Goal: Transaction & Acquisition: Subscribe to service/newsletter

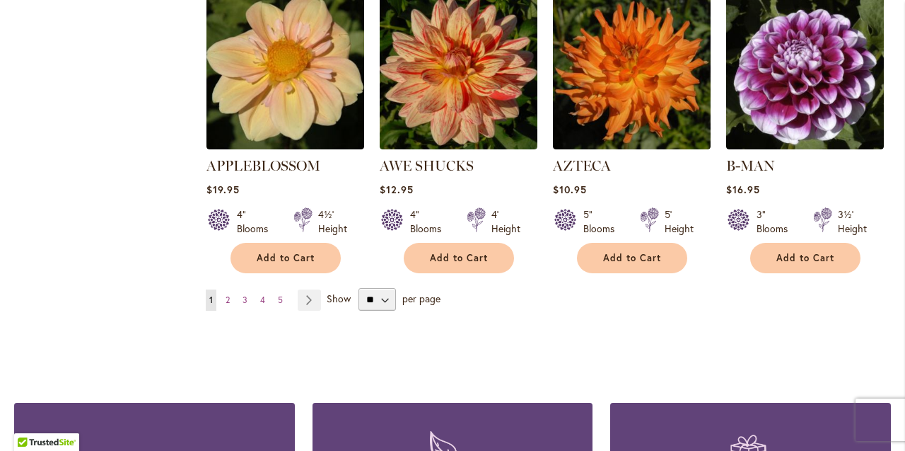
scroll to position [1304, 0]
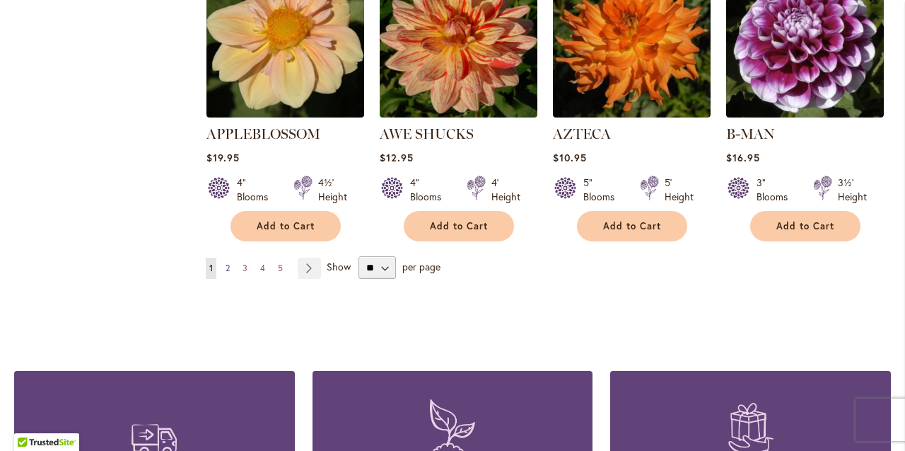
click at [228, 262] on span "2" at bounding box center [228, 267] width 4 height 11
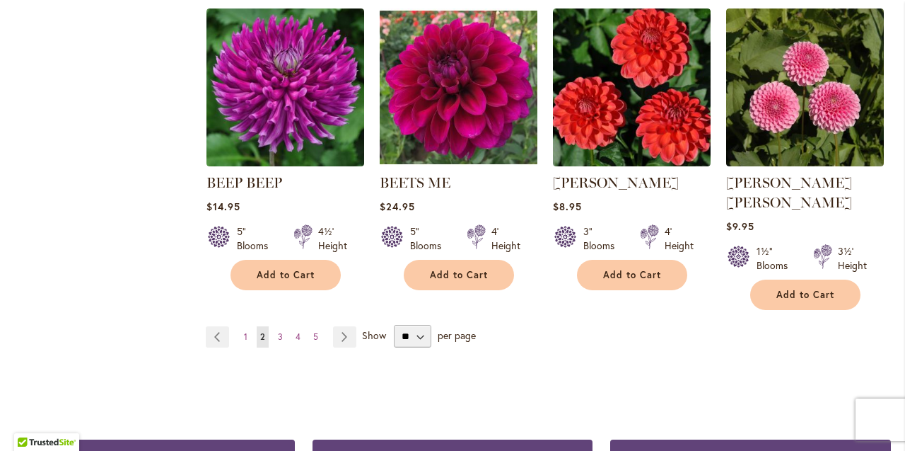
scroll to position [1263, 0]
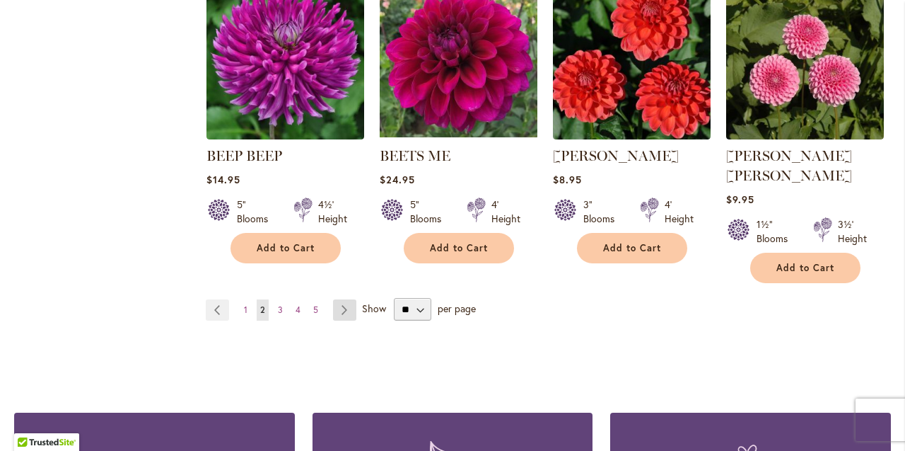
click at [342, 299] on link "Page Next" at bounding box center [344, 309] width 23 height 21
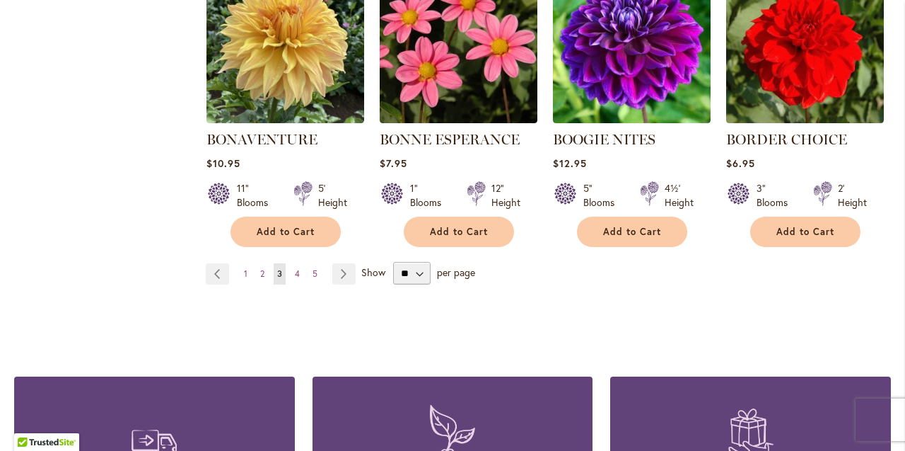
scroll to position [1284, 0]
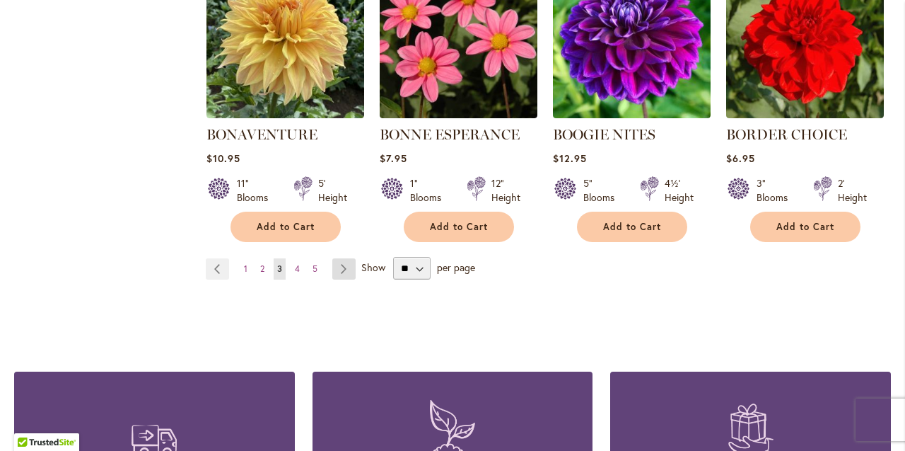
click at [347, 267] on link "Page Next" at bounding box center [343, 268] width 23 height 21
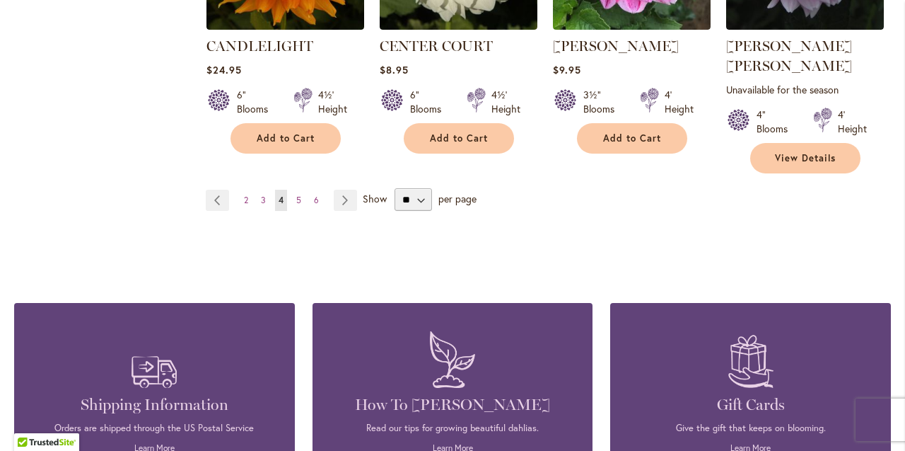
scroll to position [1393, 0]
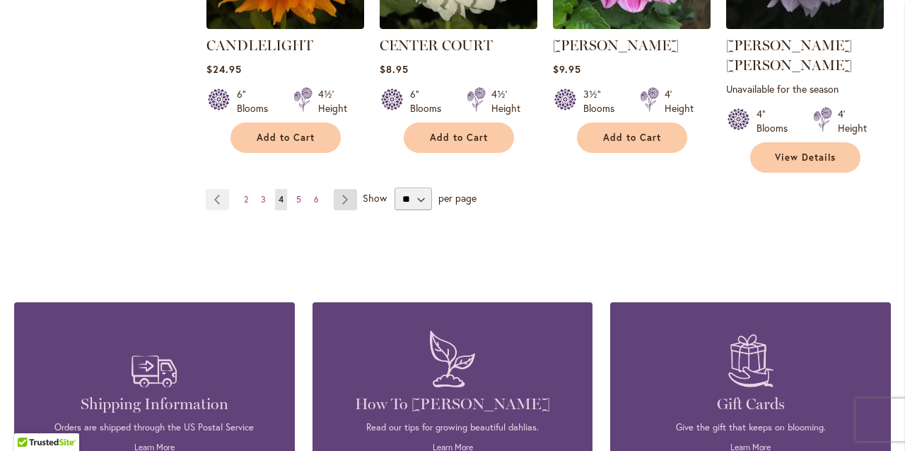
click at [347, 189] on link "Page Next" at bounding box center [345, 199] width 23 height 21
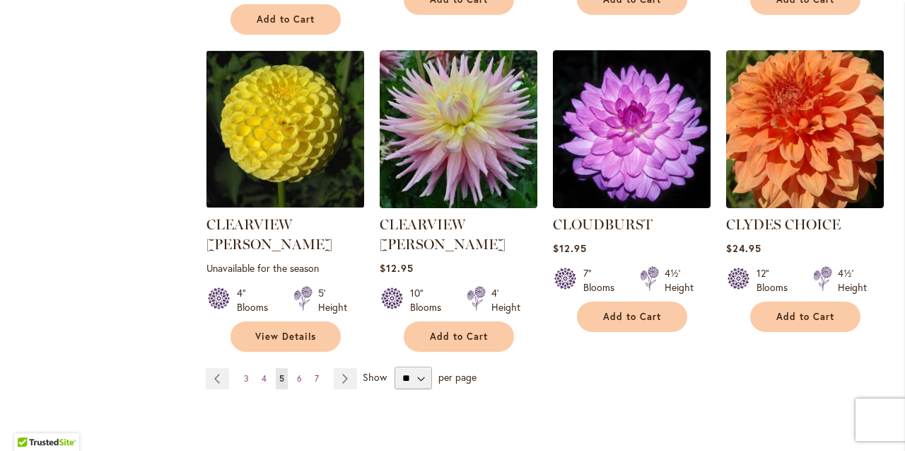
scroll to position [1234, 0]
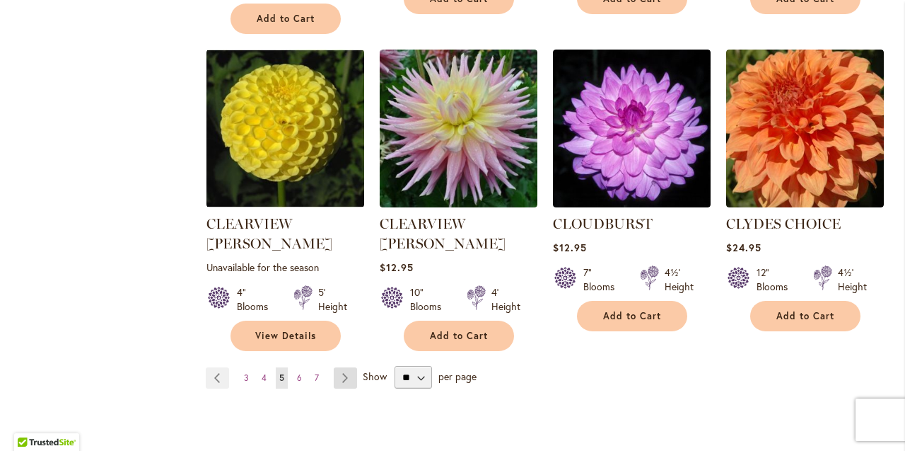
click at [343, 367] on link "Page Next" at bounding box center [345, 377] width 23 height 21
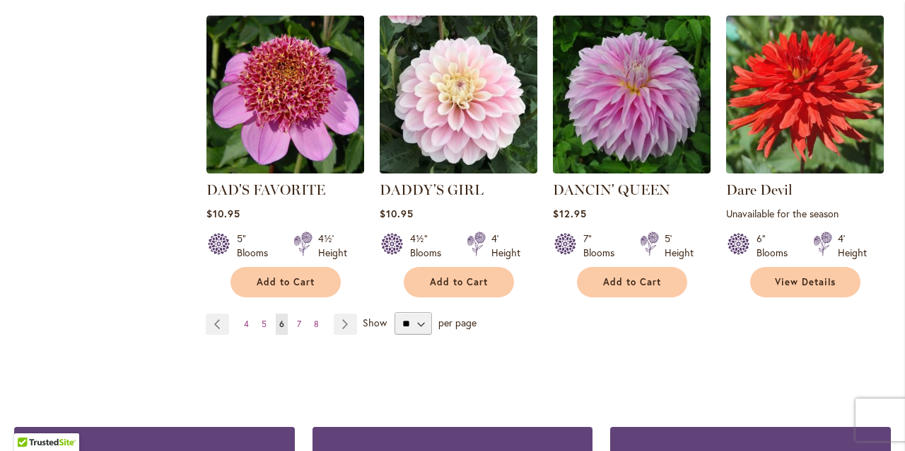
scroll to position [1287, 0]
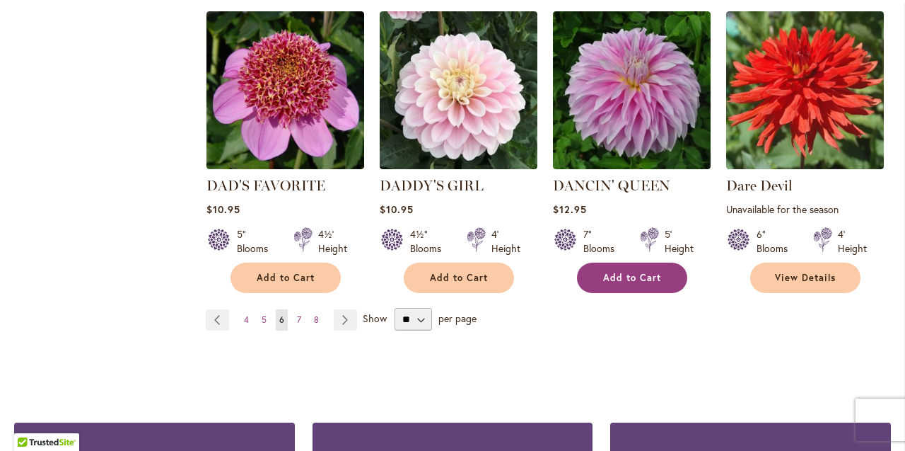
click at [620, 272] on span "Add to Cart" at bounding box center [632, 278] width 58 height 12
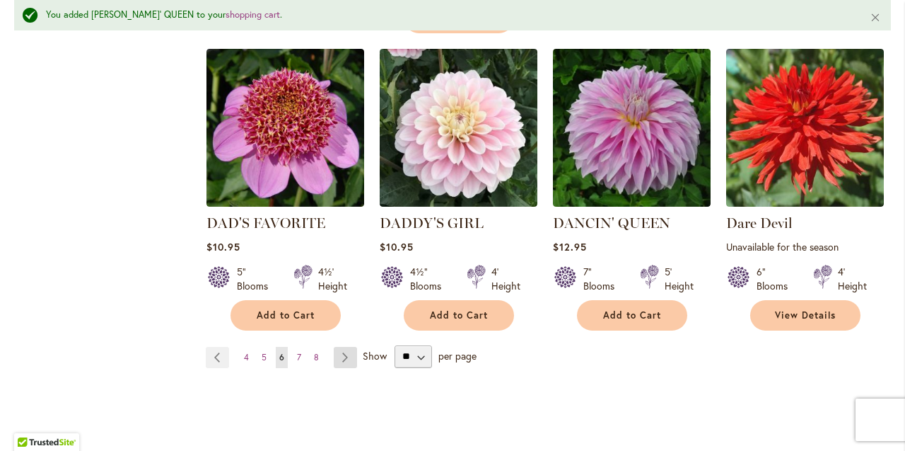
click at [352, 347] on link "Page Next" at bounding box center [345, 357] width 23 height 21
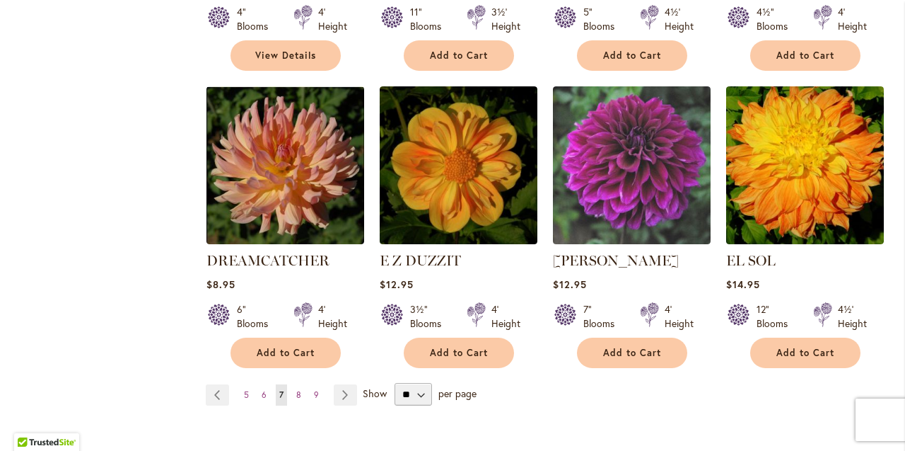
scroll to position [1243, 0]
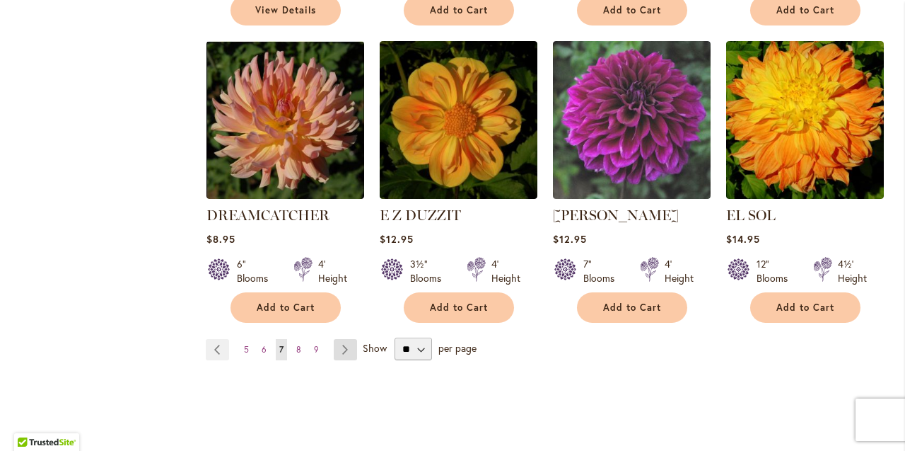
click at [345, 339] on link "Page Next" at bounding box center [345, 349] width 23 height 21
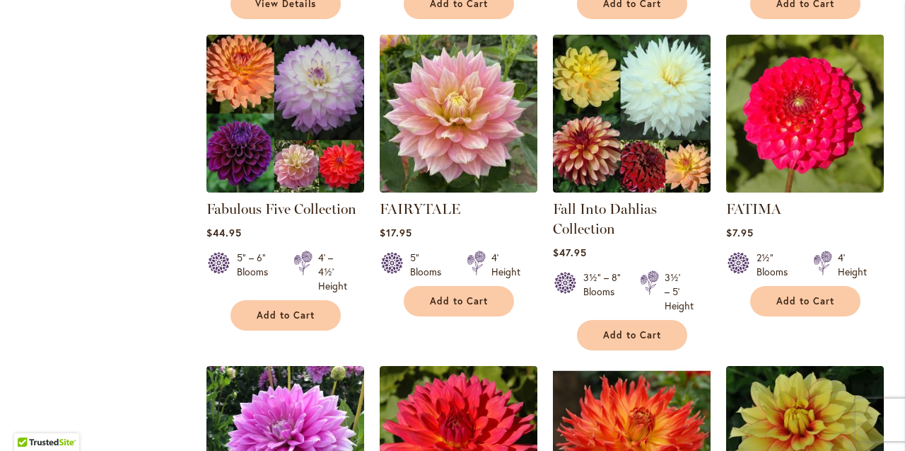
scroll to position [921, 0]
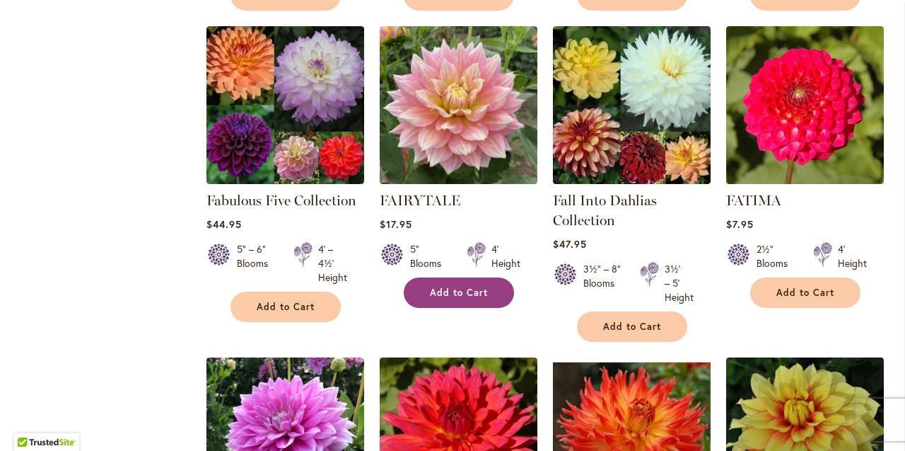
click at [462, 291] on span "Add to Cart" at bounding box center [459, 292] width 58 height 12
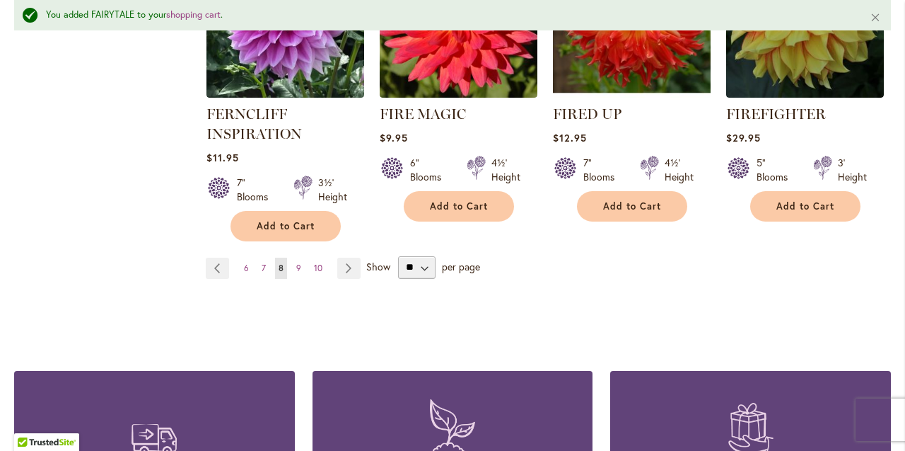
scroll to position [1425, 0]
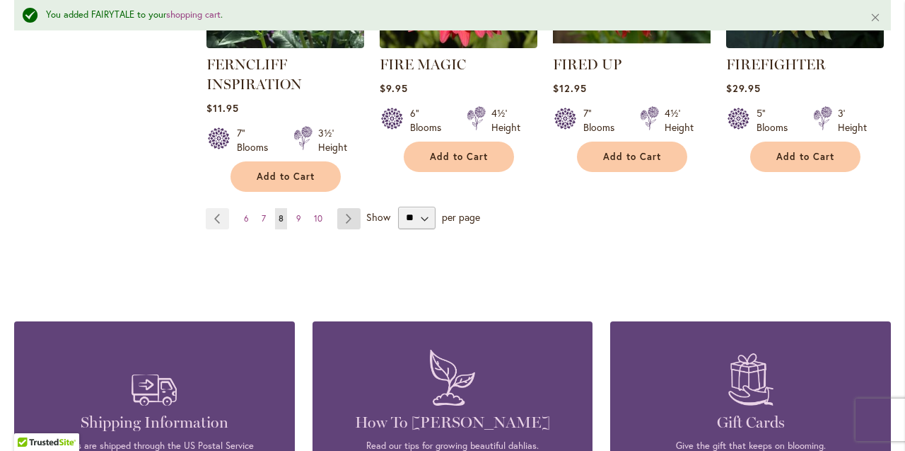
click at [352, 214] on link "Page Next" at bounding box center [348, 218] width 23 height 21
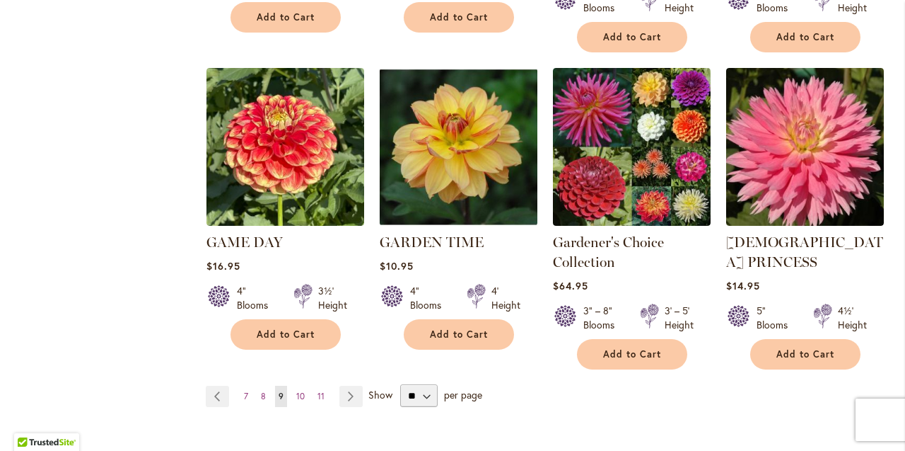
scroll to position [1241, 0]
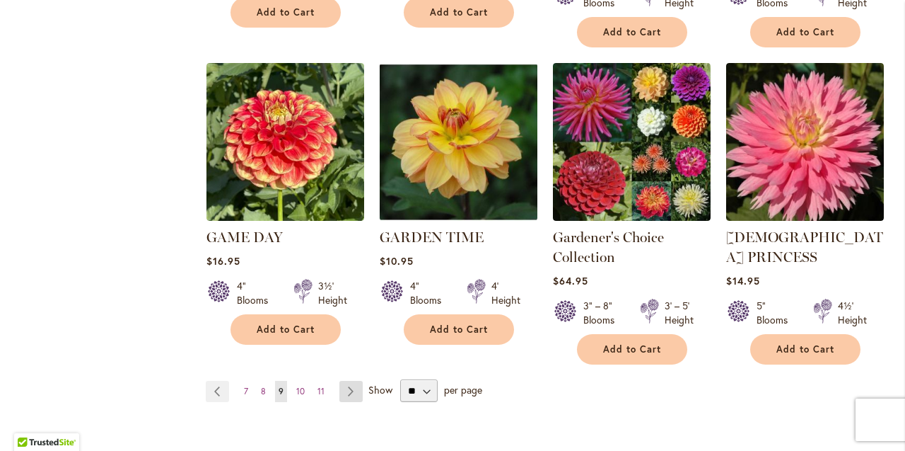
click at [354, 381] on link "Page Next" at bounding box center [350, 391] width 23 height 21
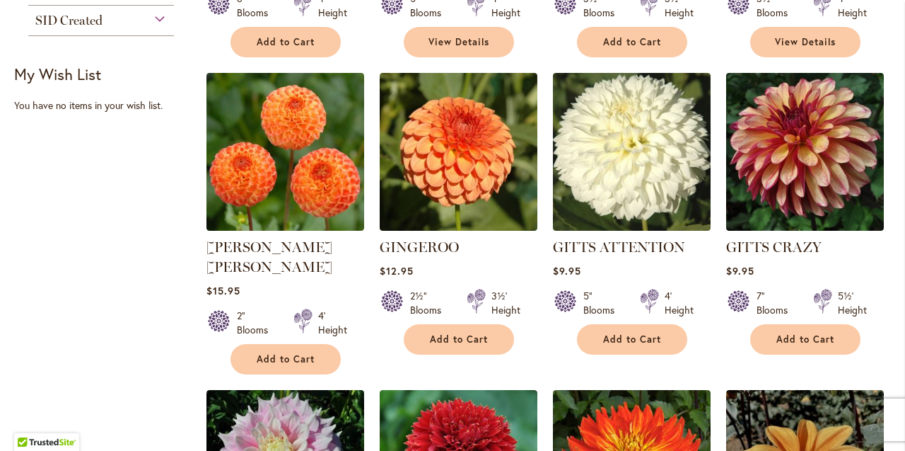
scroll to position [577, 0]
click at [823, 337] on span "Add to Cart" at bounding box center [806, 339] width 58 height 12
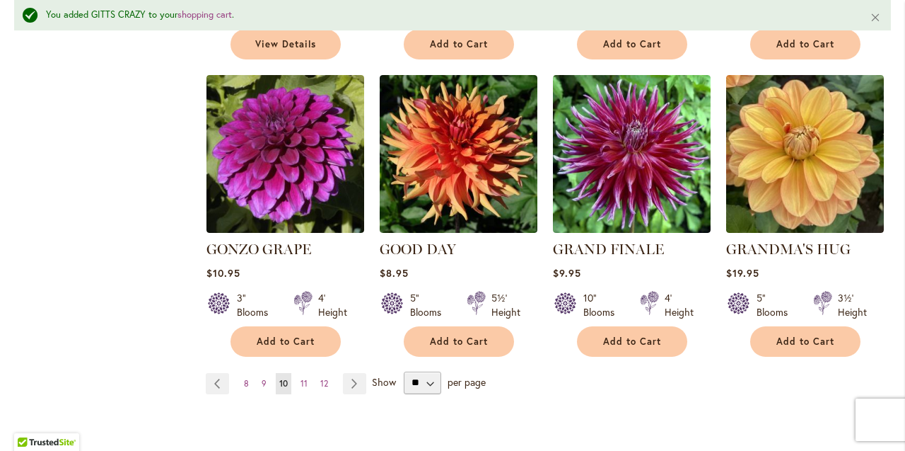
scroll to position [1227, 0]
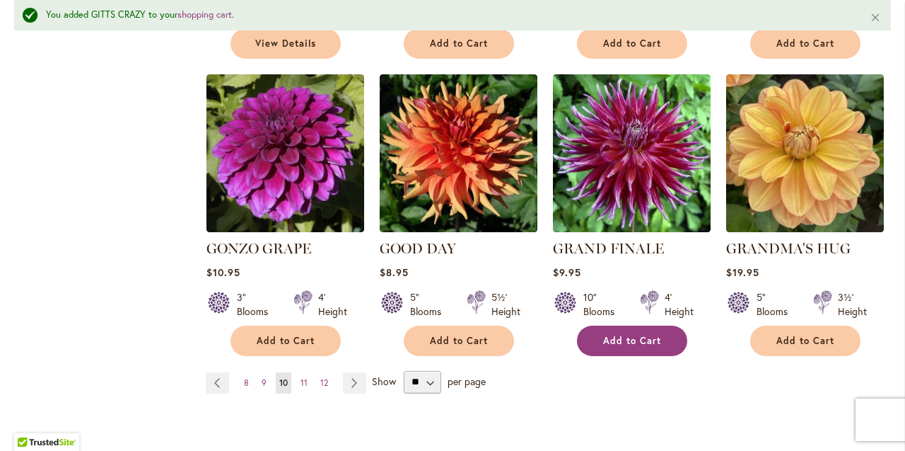
click at [655, 335] on span "Add to Cart" at bounding box center [632, 341] width 58 height 12
click at [352, 372] on link "Page Next" at bounding box center [354, 382] width 23 height 21
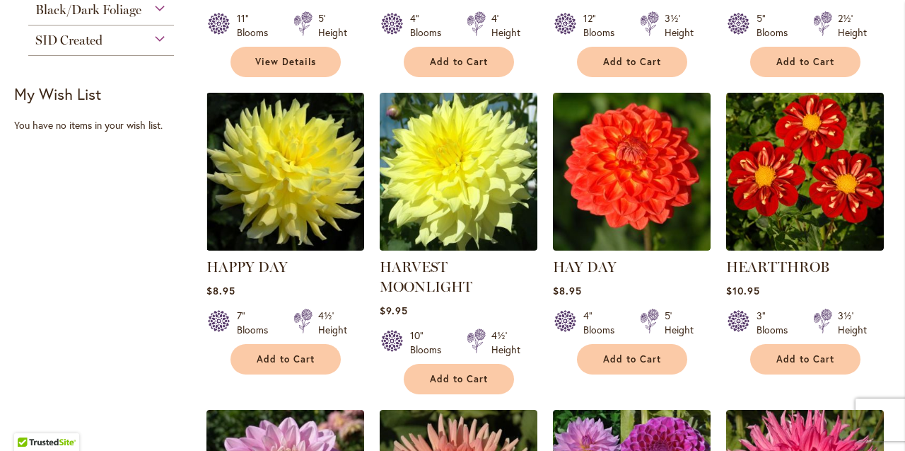
scroll to position [558, 0]
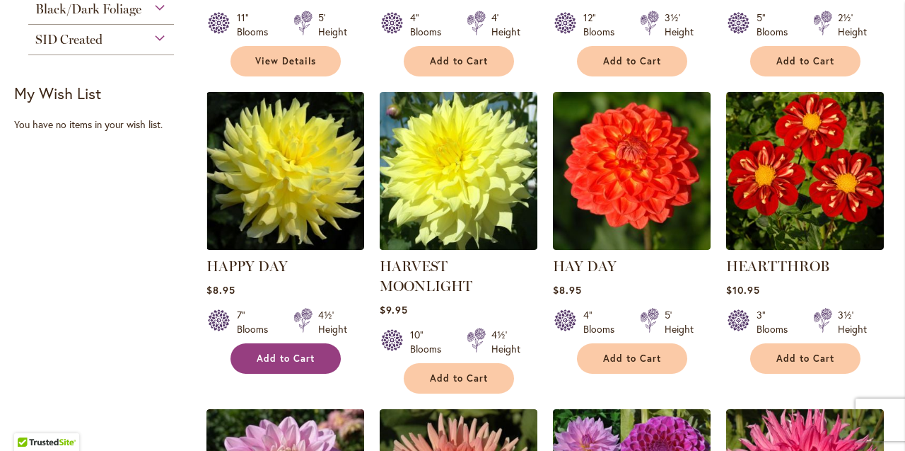
click at [324, 359] on button "Add to Cart" at bounding box center [286, 358] width 110 height 30
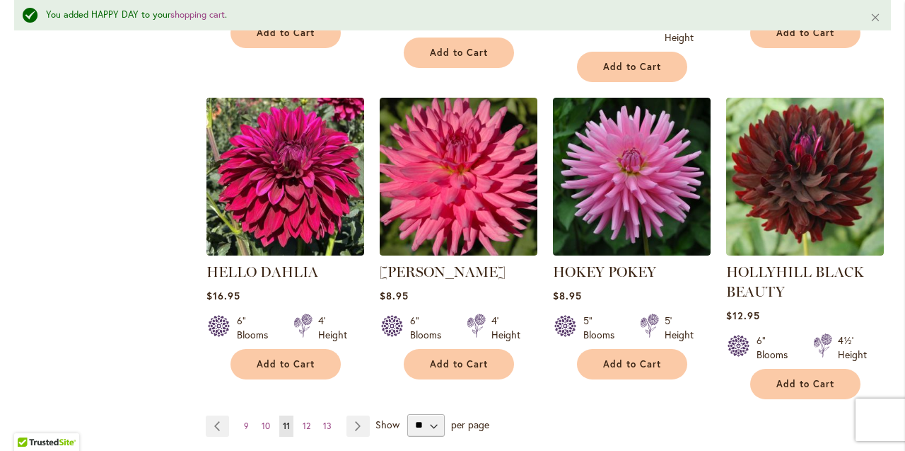
scroll to position [1330, 0]
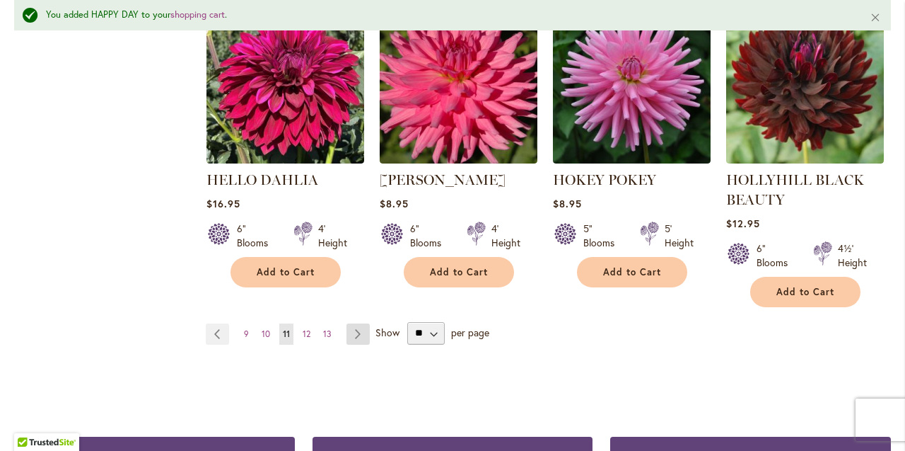
click at [356, 330] on link "Page Next" at bounding box center [358, 333] width 23 height 21
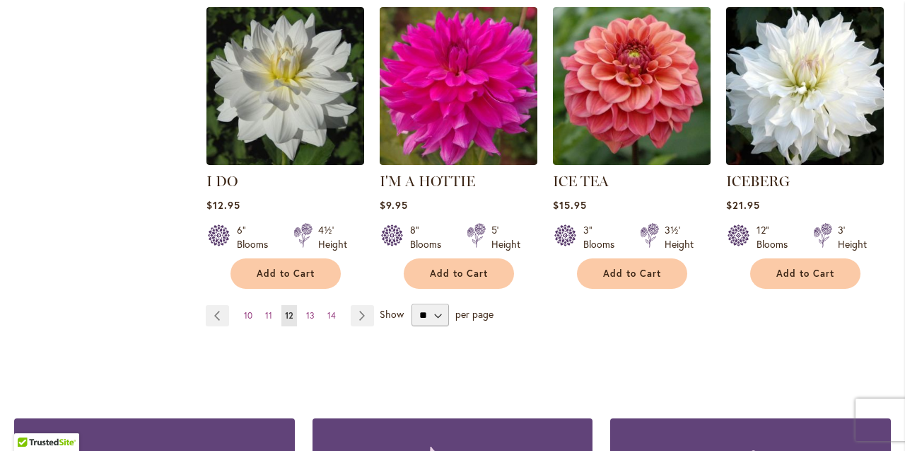
scroll to position [1259, 0]
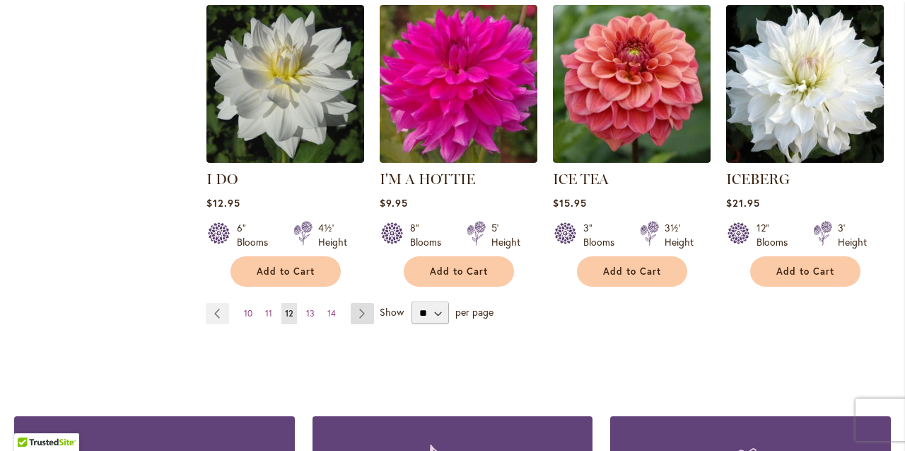
click at [361, 303] on link "Page Next" at bounding box center [362, 313] width 23 height 21
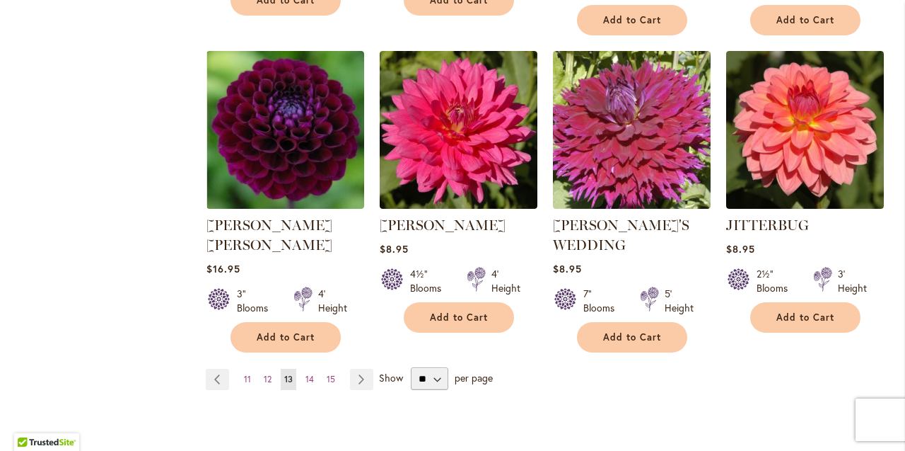
scroll to position [1240, 0]
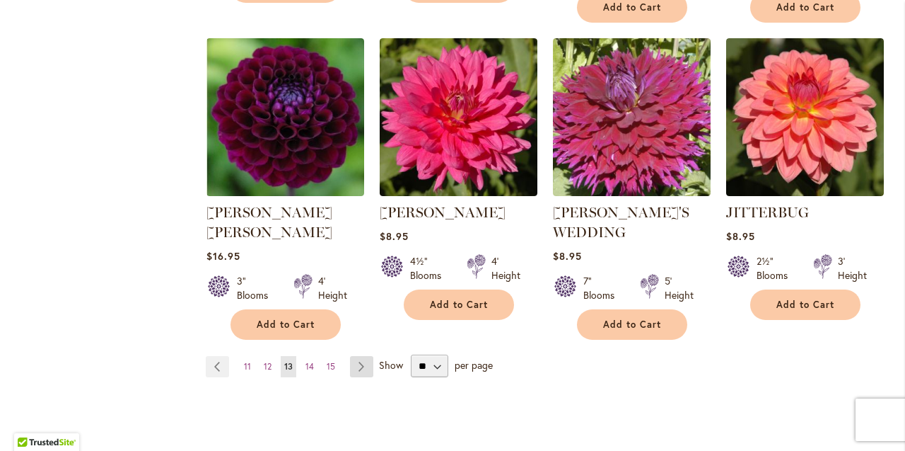
click at [361, 356] on link "Page Next" at bounding box center [361, 366] width 23 height 21
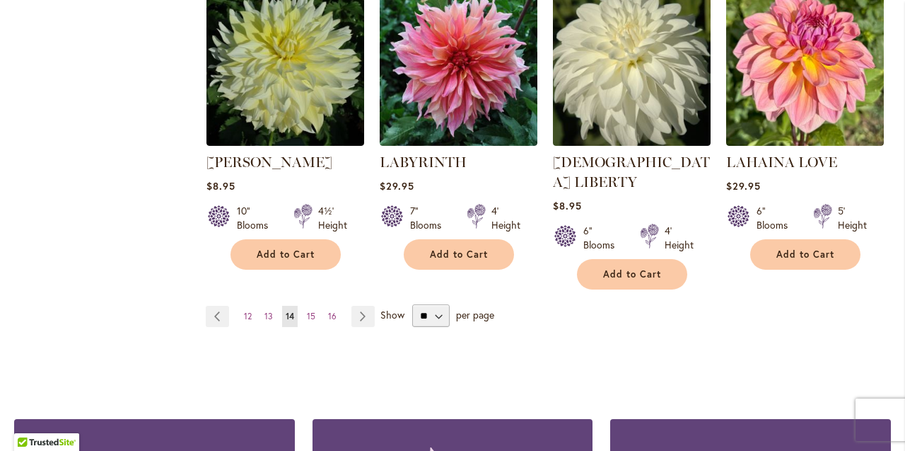
scroll to position [1258, 0]
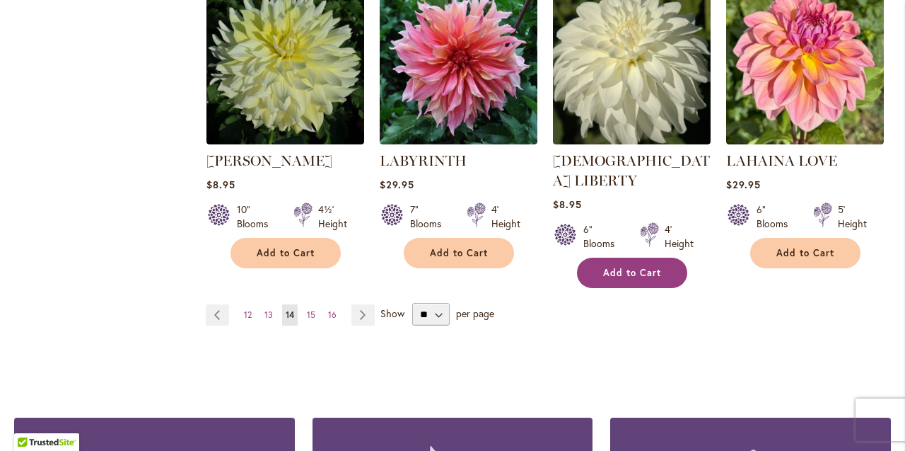
click at [629, 267] on span "Add to Cart" at bounding box center [632, 273] width 58 height 12
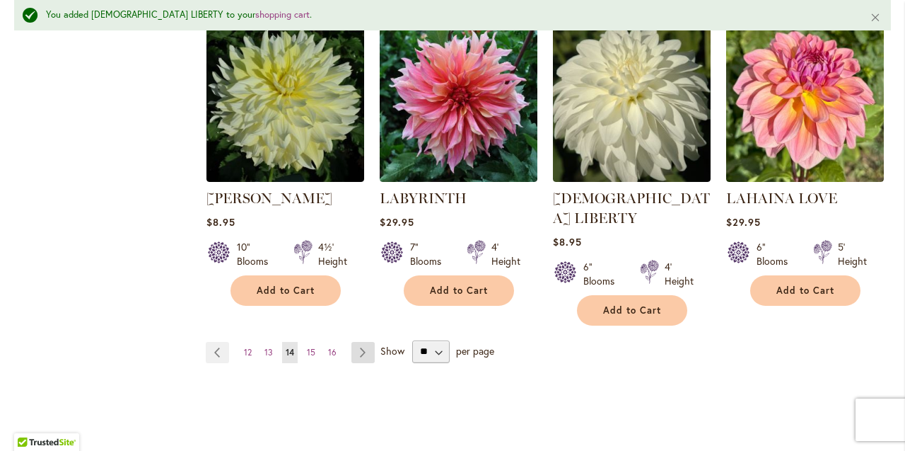
click at [365, 342] on link "Page Next" at bounding box center [363, 352] width 23 height 21
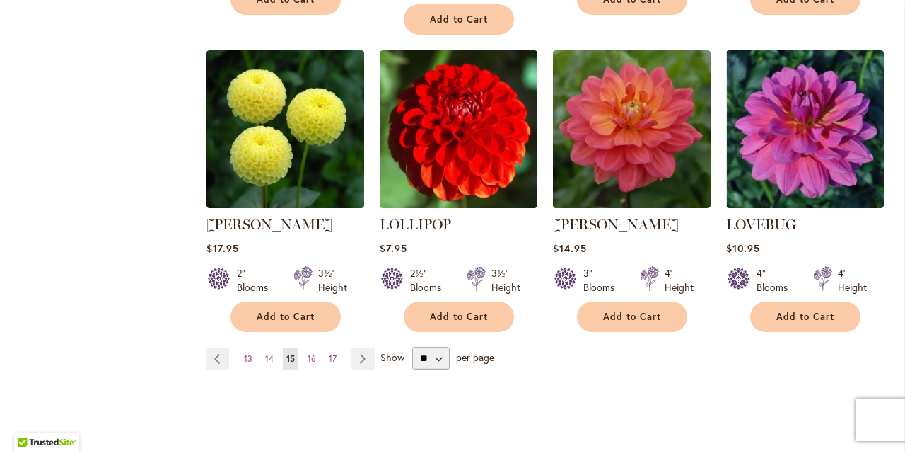
scroll to position [1324, 0]
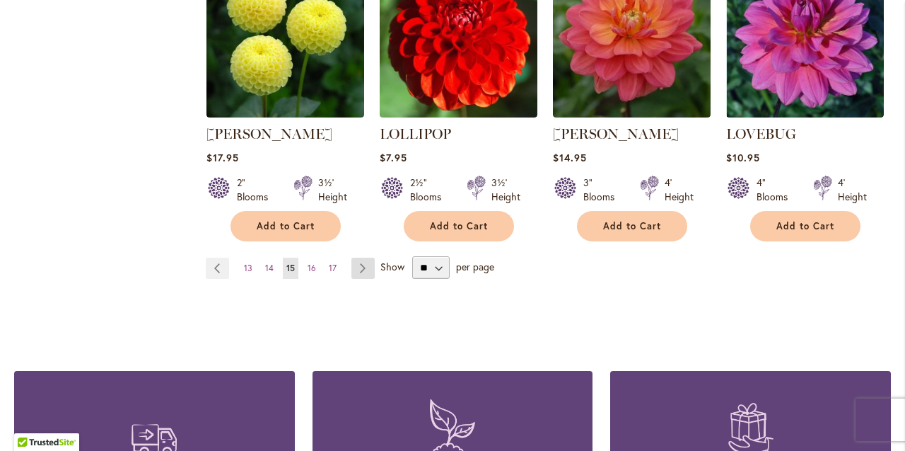
click at [366, 257] on link "Page Next" at bounding box center [363, 267] width 23 height 21
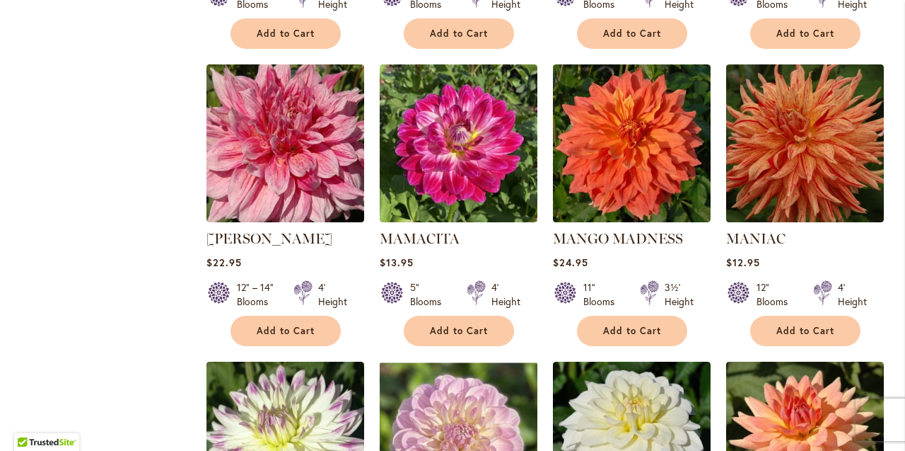
scroll to position [903, 0]
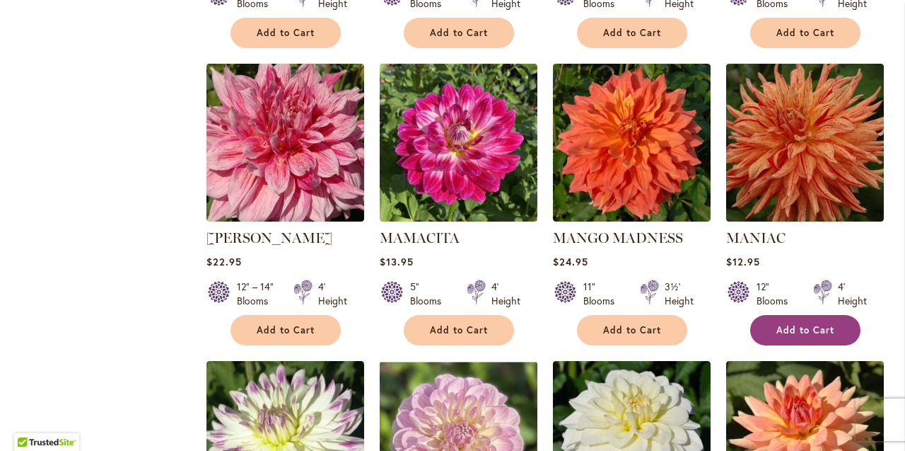
click at [806, 315] on button "Add to Cart" at bounding box center [805, 330] width 110 height 30
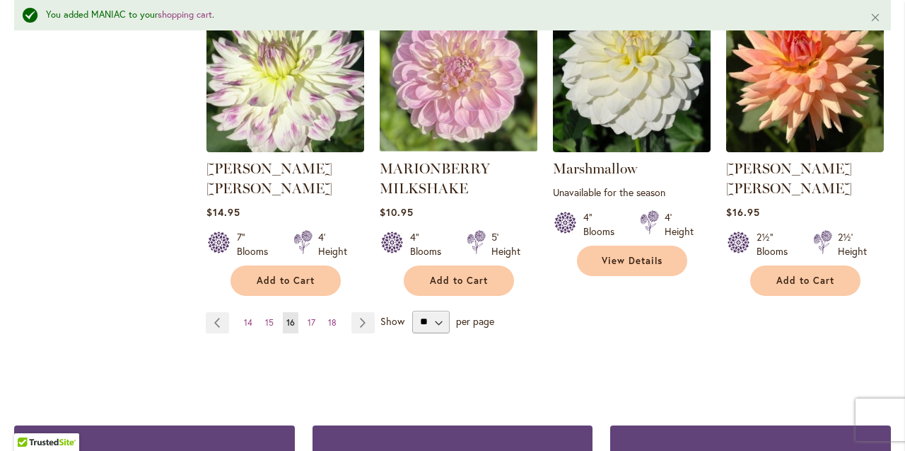
scroll to position [1359, 0]
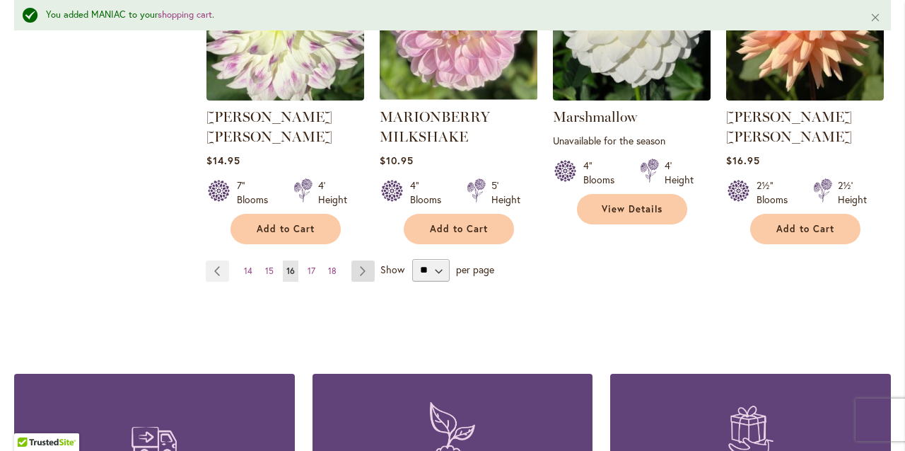
click at [359, 260] on link "Page Next" at bounding box center [363, 270] width 23 height 21
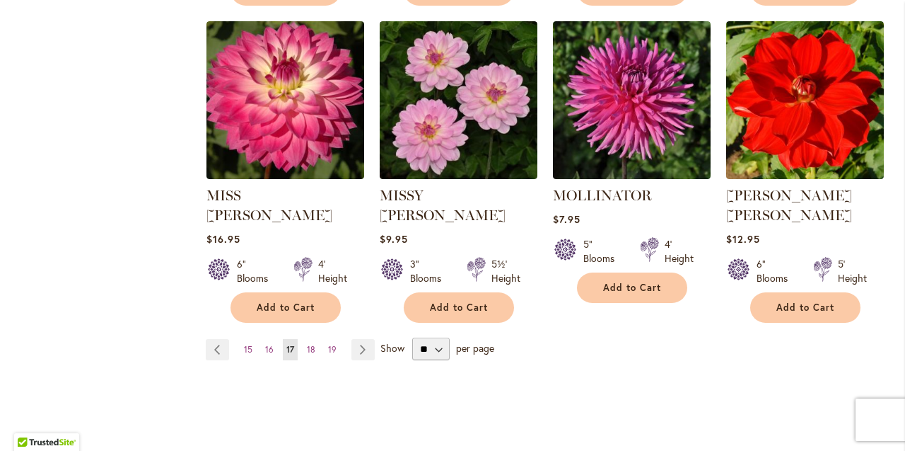
scroll to position [1340, 0]
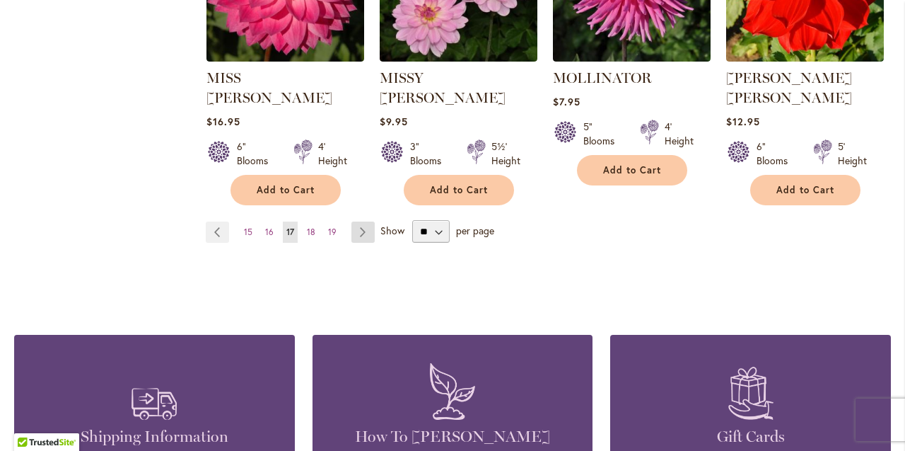
click at [364, 221] on link "Page Next" at bounding box center [363, 231] width 23 height 21
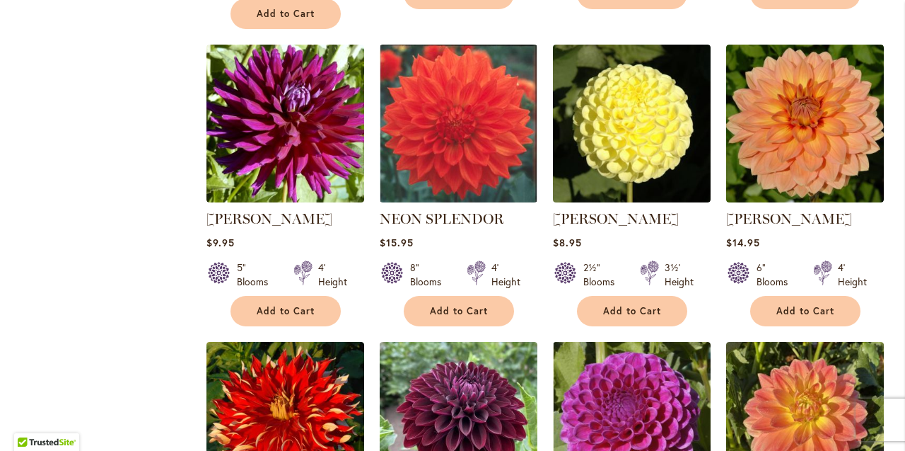
scroll to position [924, 0]
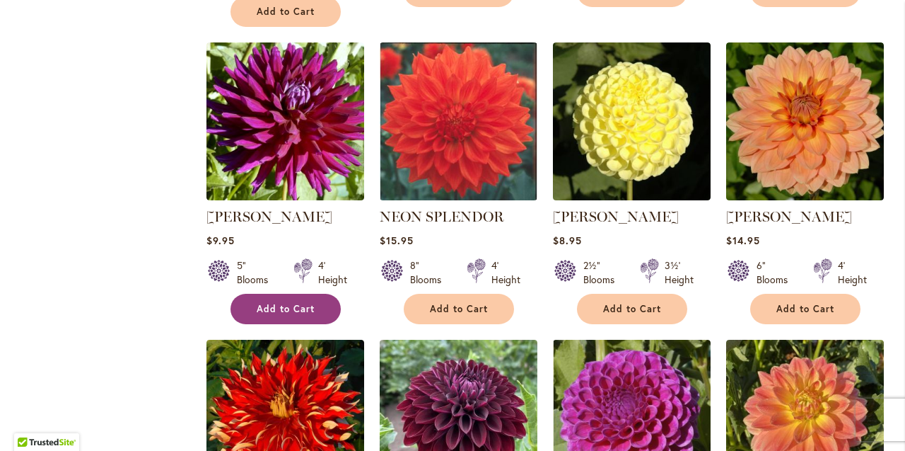
click at [290, 303] on span "Add to Cart" at bounding box center [286, 309] width 58 height 12
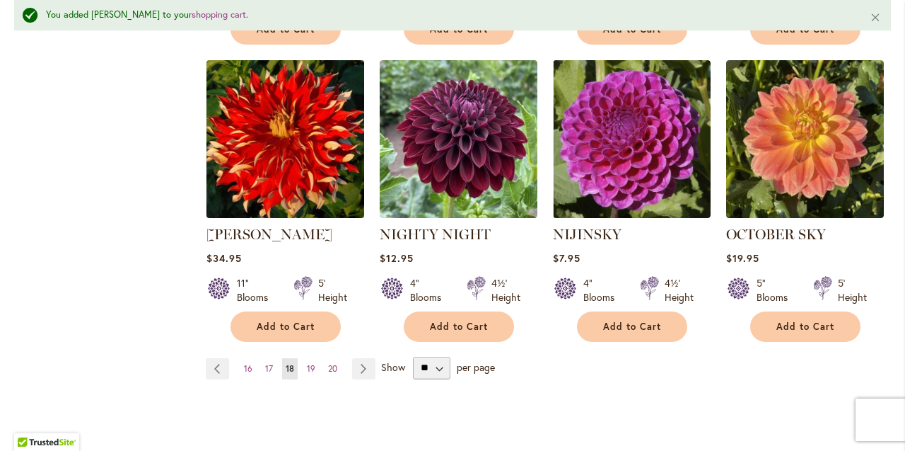
scroll to position [1269, 0]
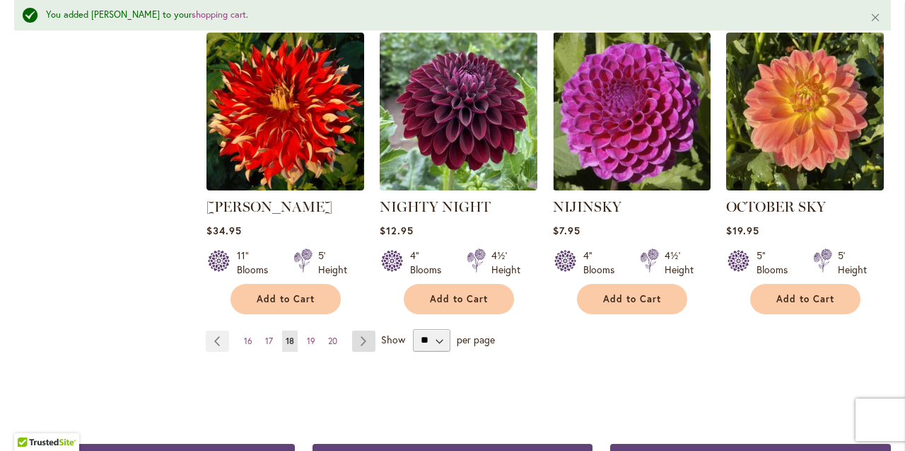
click at [364, 330] on link "Page Next" at bounding box center [363, 340] width 23 height 21
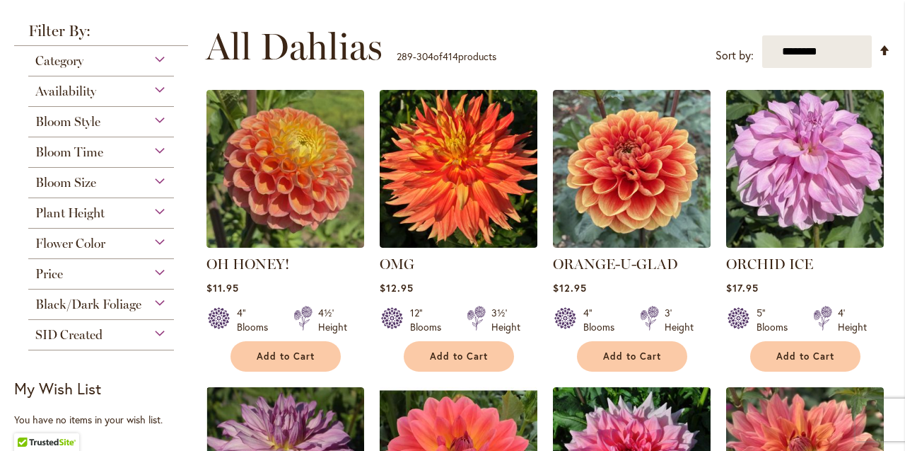
scroll to position [264, 0]
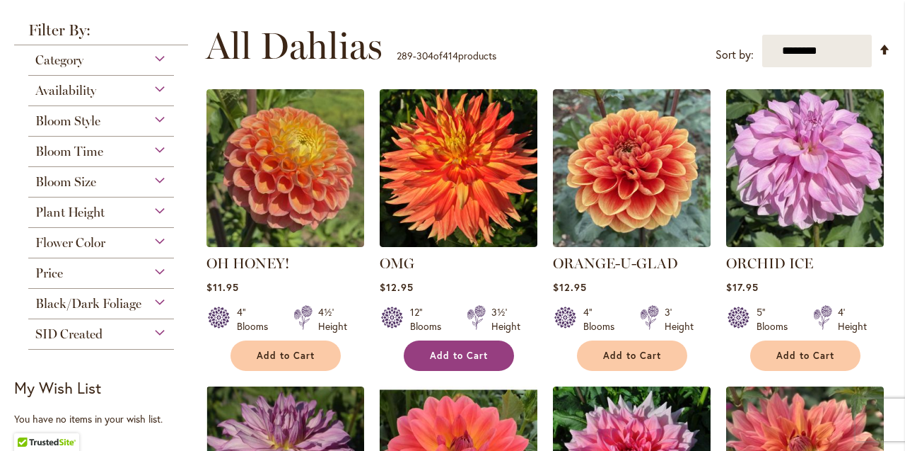
click at [458, 361] on button "Add to Cart" at bounding box center [459, 355] width 110 height 30
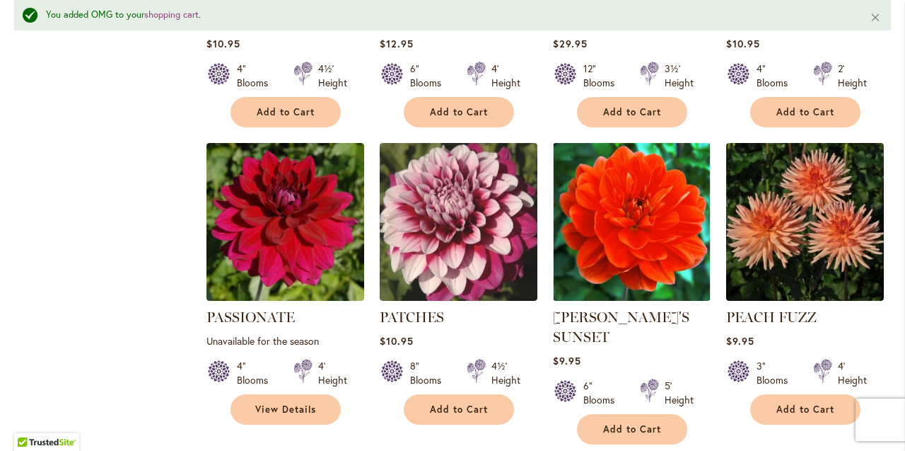
scroll to position [1238, 0]
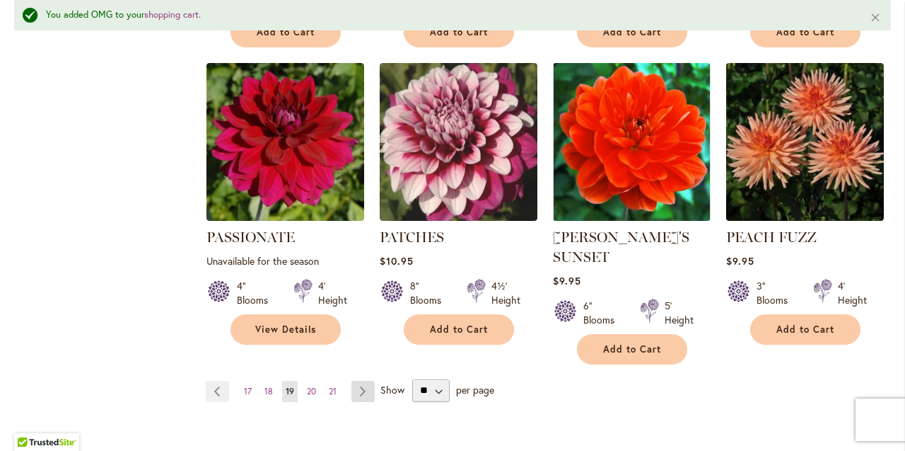
click at [361, 381] on link "Page Next" at bounding box center [363, 391] width 23 height 21
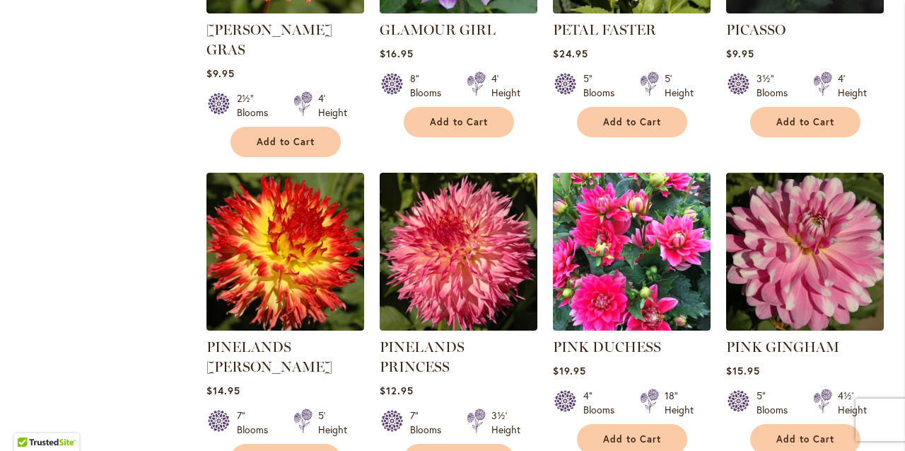
scroll to position [830, 0]
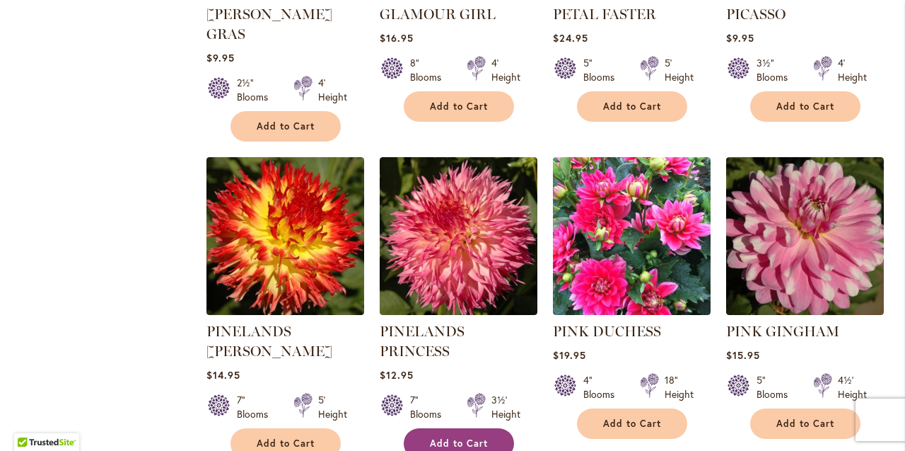
click at [454, 437] on span "Add to Cart" at bounding box center [459, 443] width 58 height 12
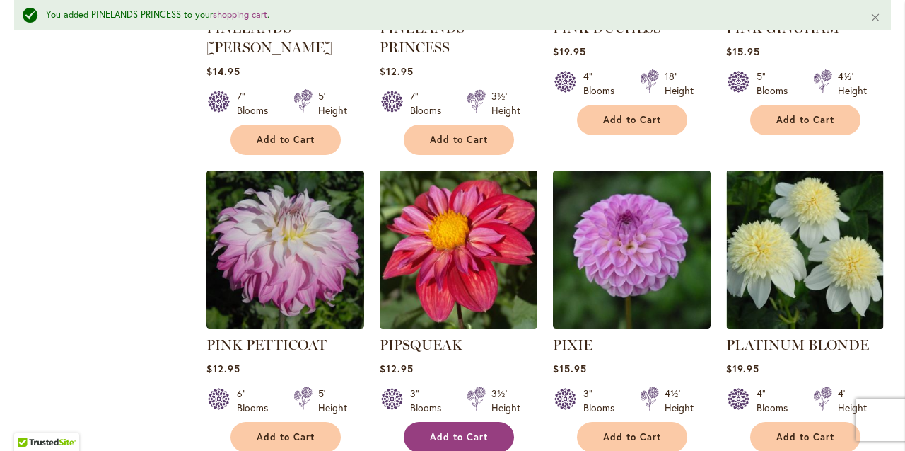
scroll to position [1282, 0]
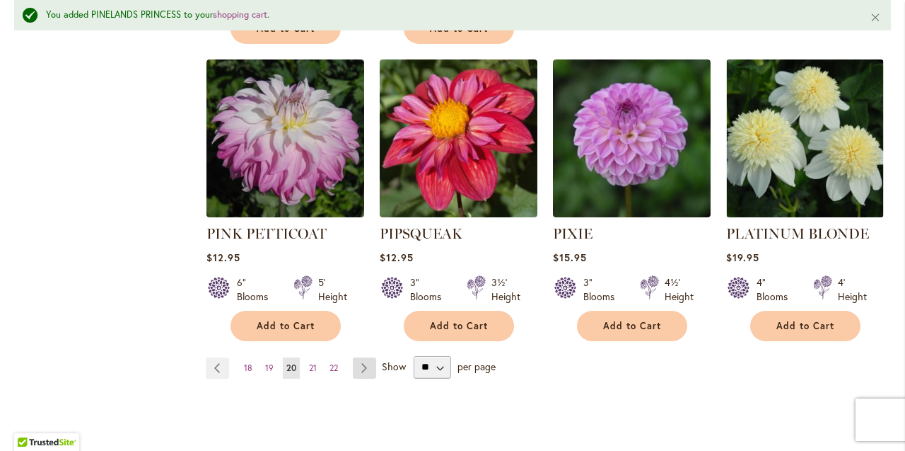
click at [365, 357] on link "Page Next" at bounding box center [364, 367] width 23 height 21
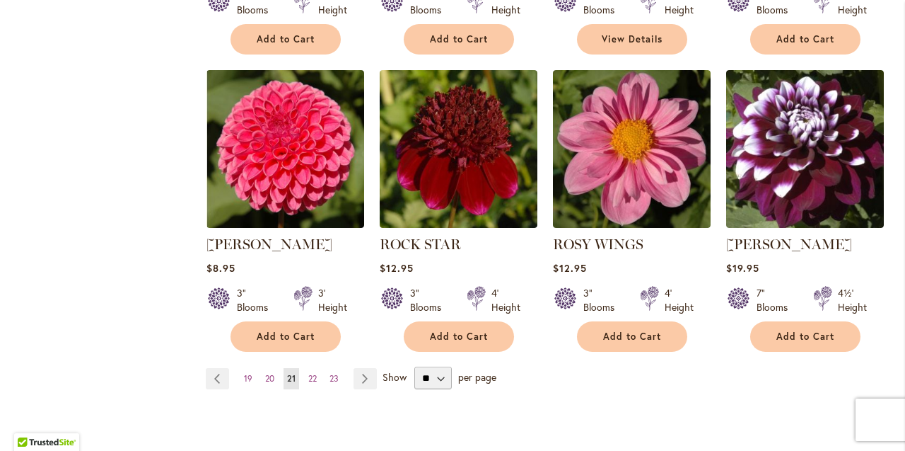
scroll to position [1289, 0]
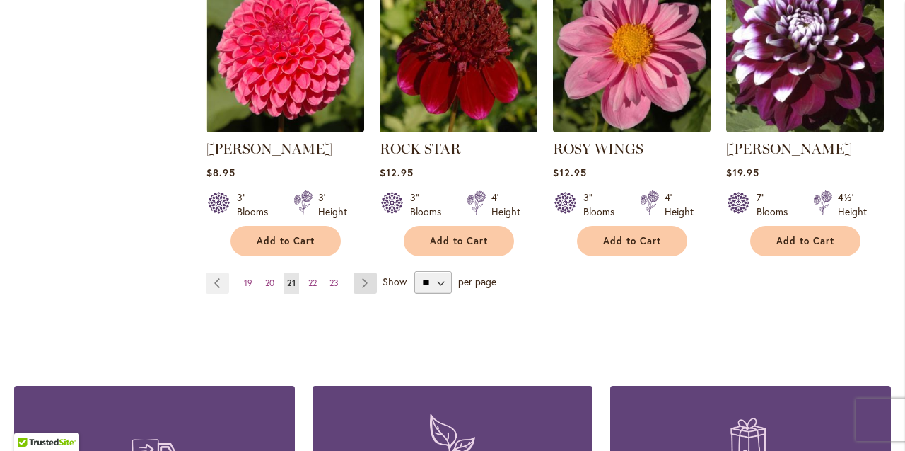
click at [366, 280] on link "Page Next" at bounding box center [365, 282] width 23 height 21
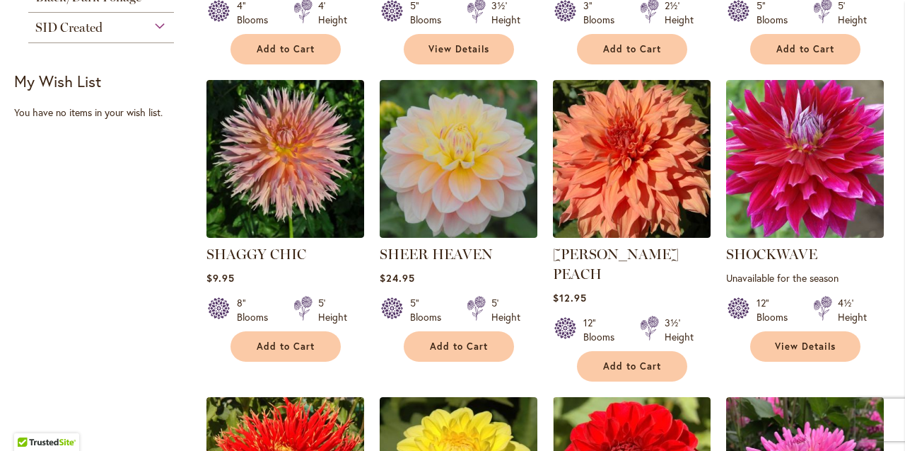
scroll to position [575, 0]
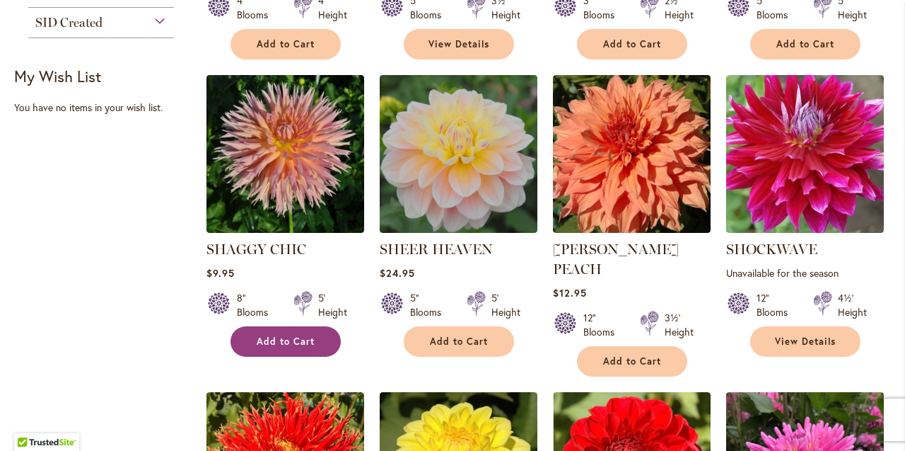
click at [284, 335] on span "Add to Cart" at bounding box center [286, 341] width 58 height 12
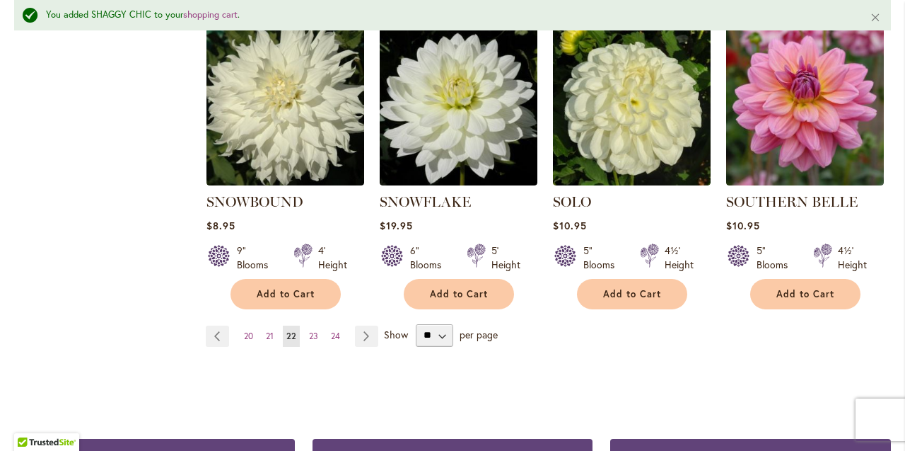
scroll to position [1305, 0]
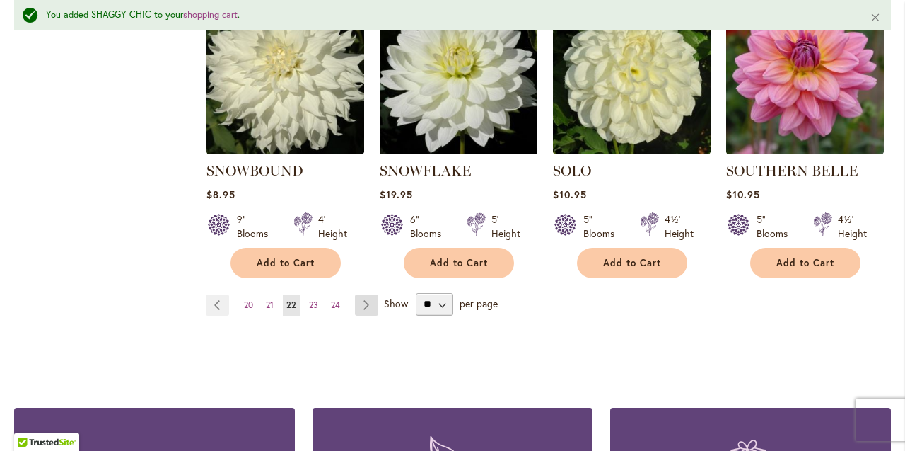
click at [367, 294] on link "Page Next" at bounding box center [366, 304] width 23 height 21
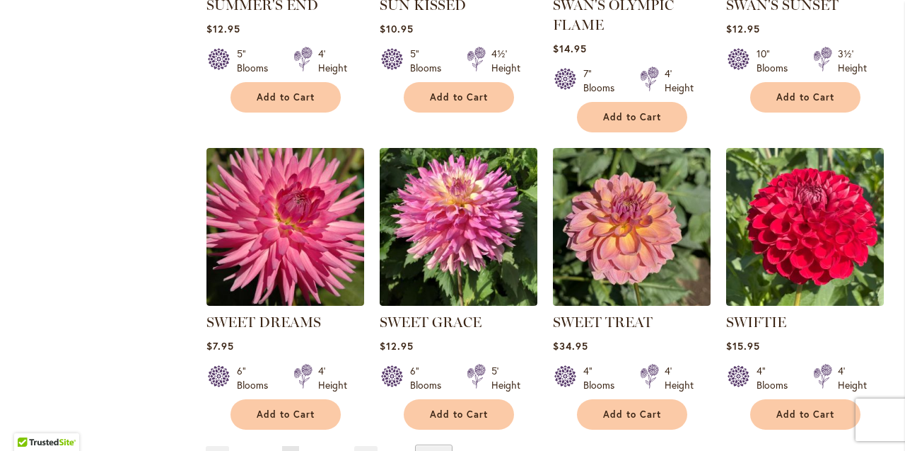
scroll to position [1237, 0]
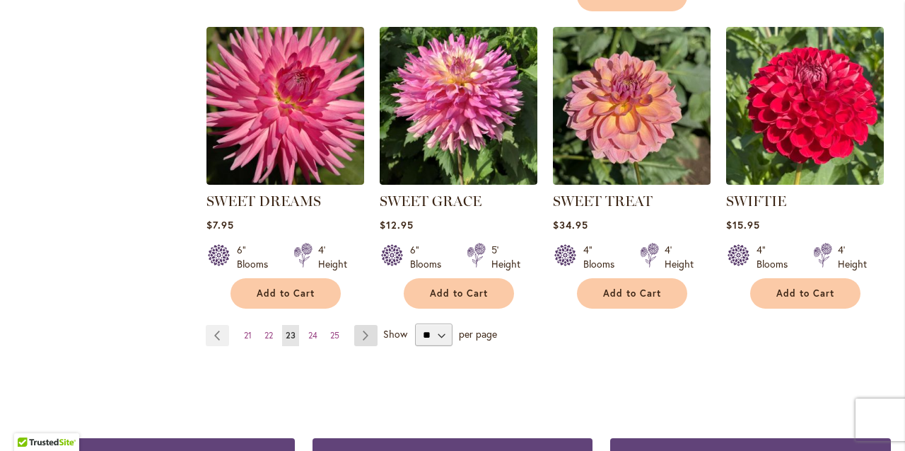
click at [369, 330] on link "Page Next" at bounding box center [365, 335] width 23 height 21
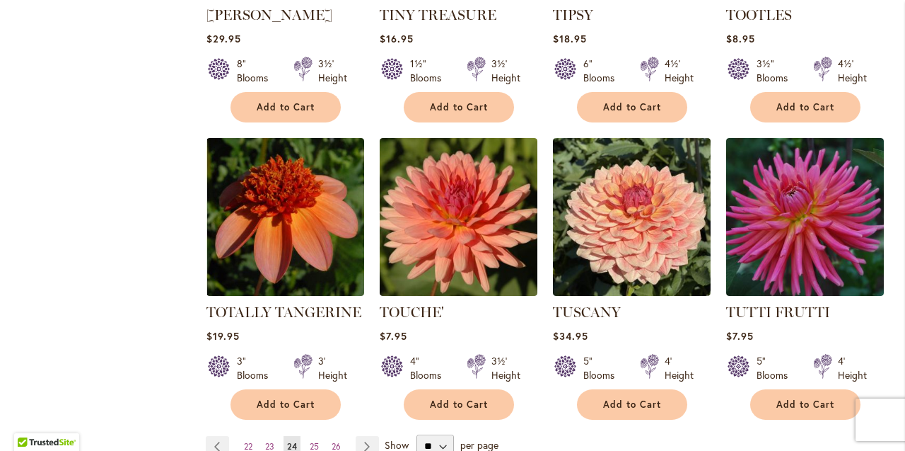
scroll to position [1221, 0]
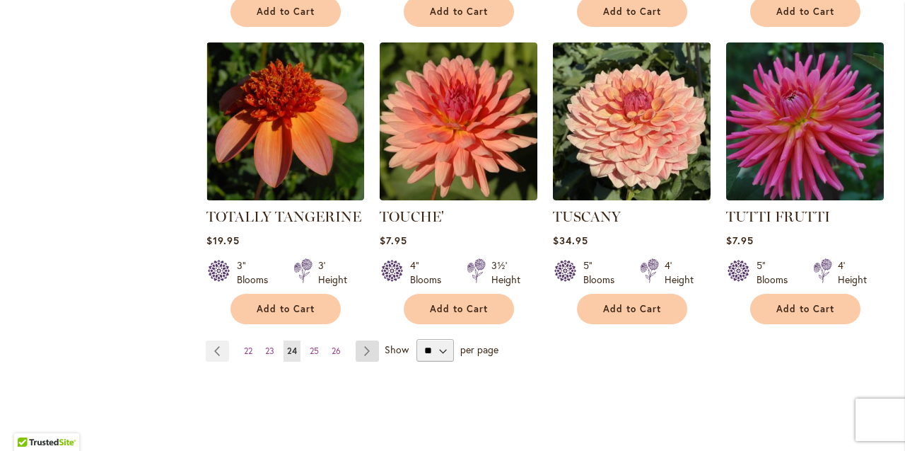
click at [370, 340] on link "Page Next" at bounding box center [367, 350] width 23 height 21
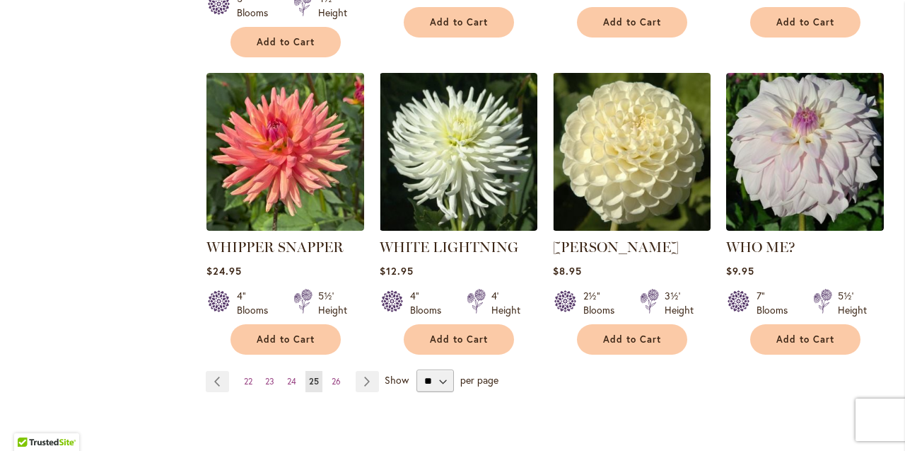
scroll to position [1333, 0]
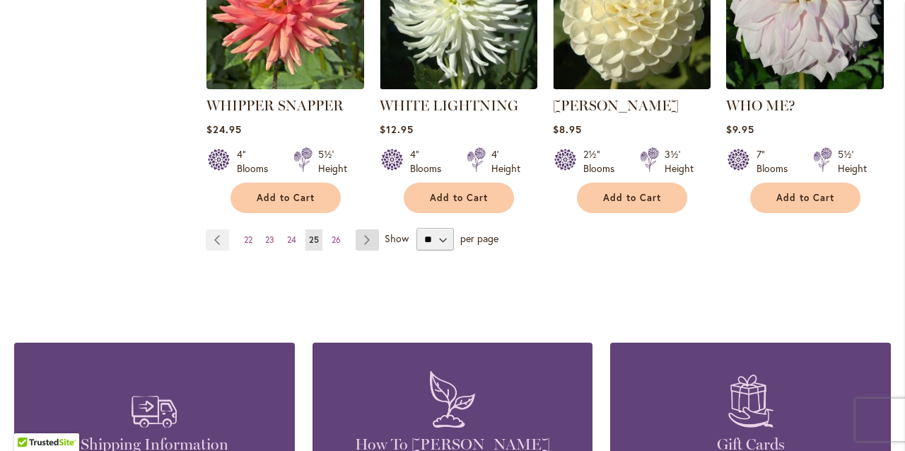
click at [371, 229] on link "Page Next" at bounding box center [367, 239] width 23 height 21
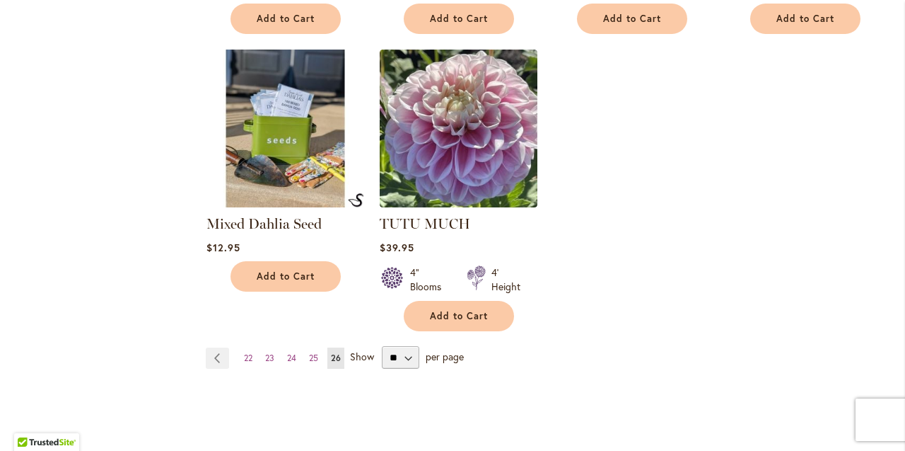
scroll to position [1207, 0]
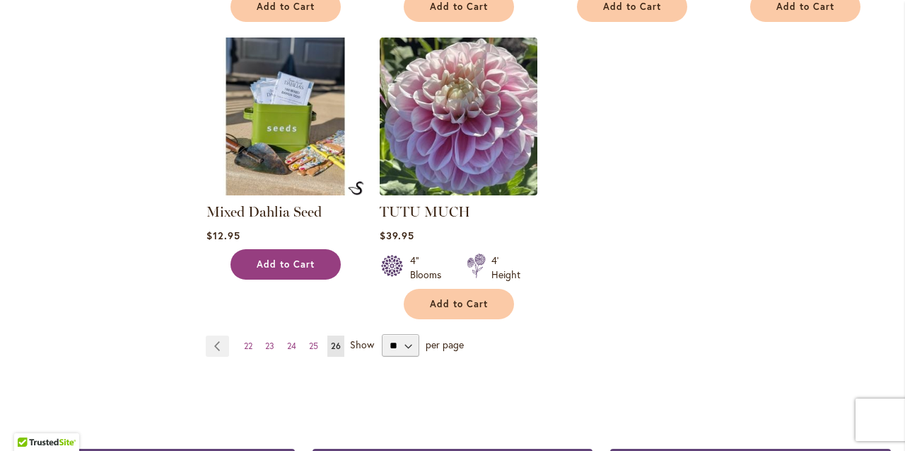
click at [318, 261] on button "Add to Cart" at bounding box center [286, 264] width 110 height 30
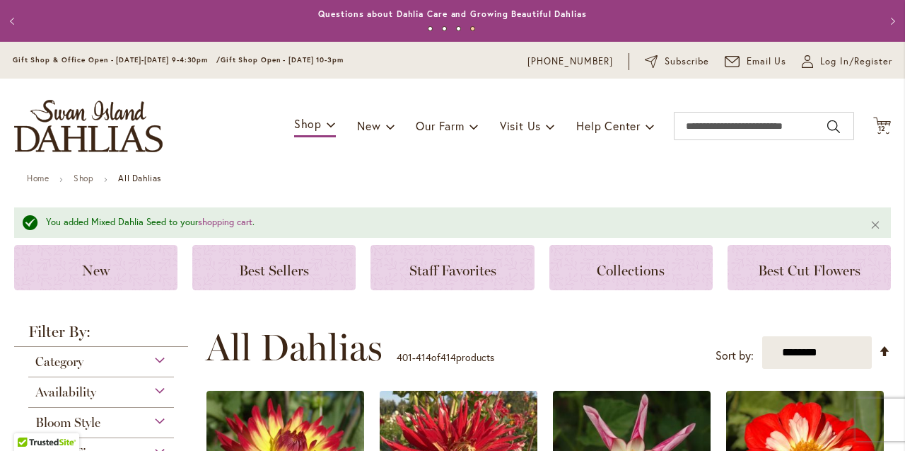
scroll to position [0, 0]
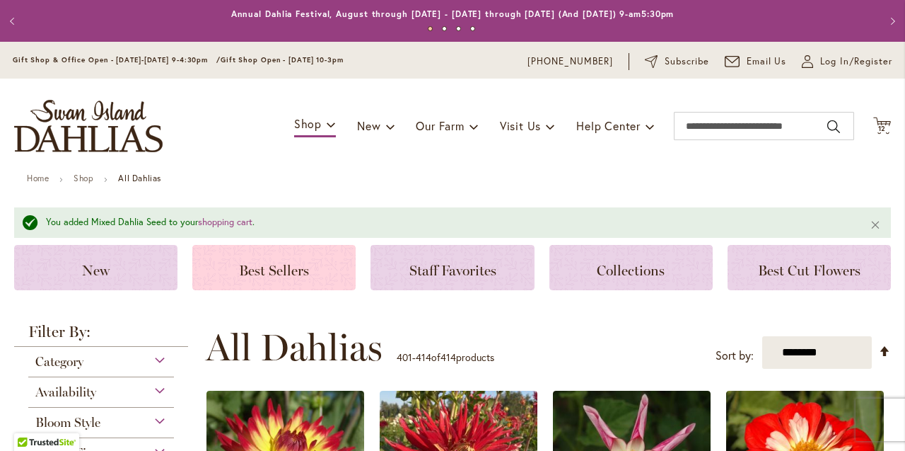
click at [301, 267] on span "Best Sellers" at bounding box center [274, 270] width 70 height 17
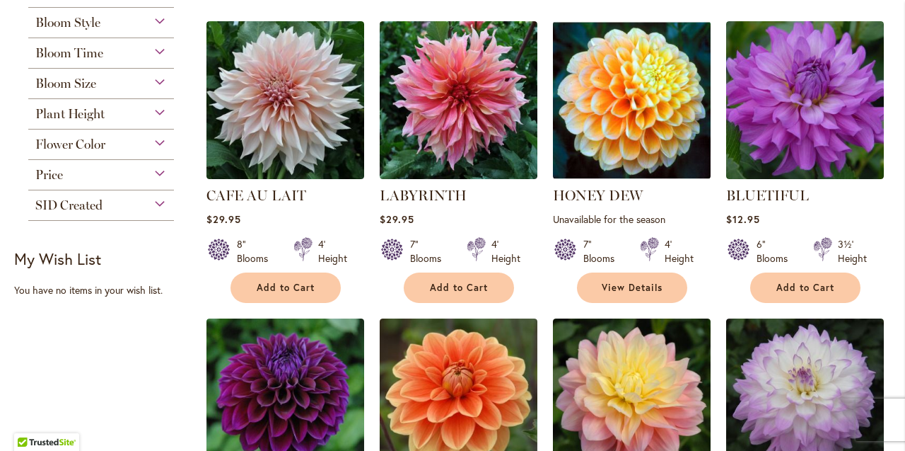
scroll to position [295, 0]
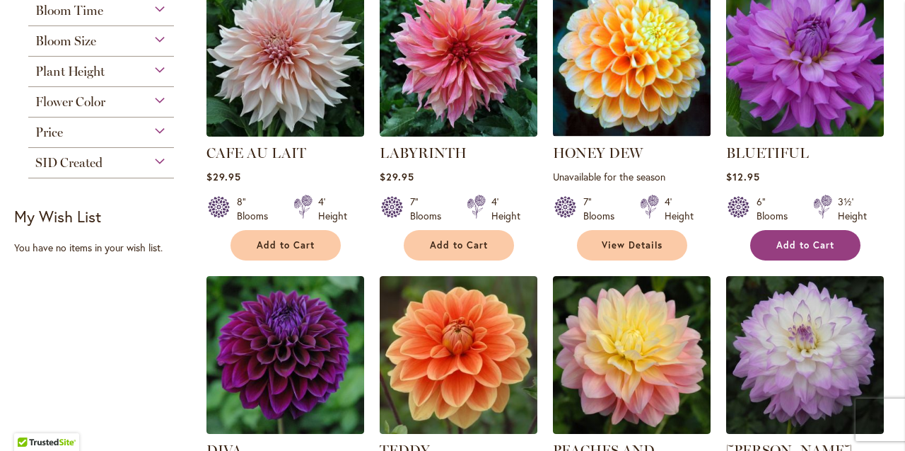
click at [803, 245] on span "Add to Cart" at bounding box center [806, 245] width 58 height 12
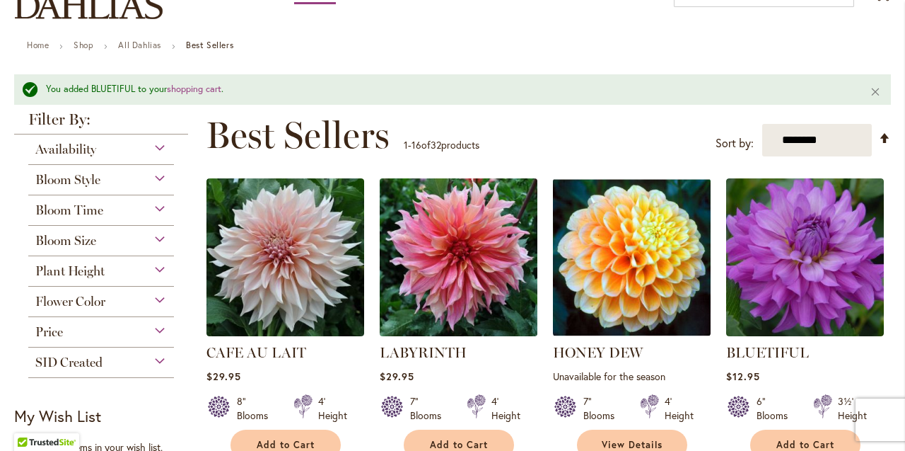
scroll to position [130, 0]
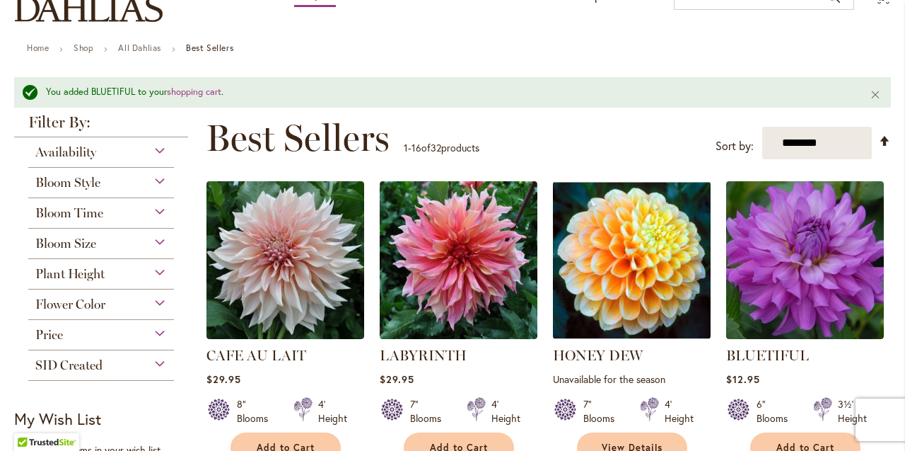
click at [159, 181] on div "Bloom Style" at bounding box center [101, 179] width 146 height 23
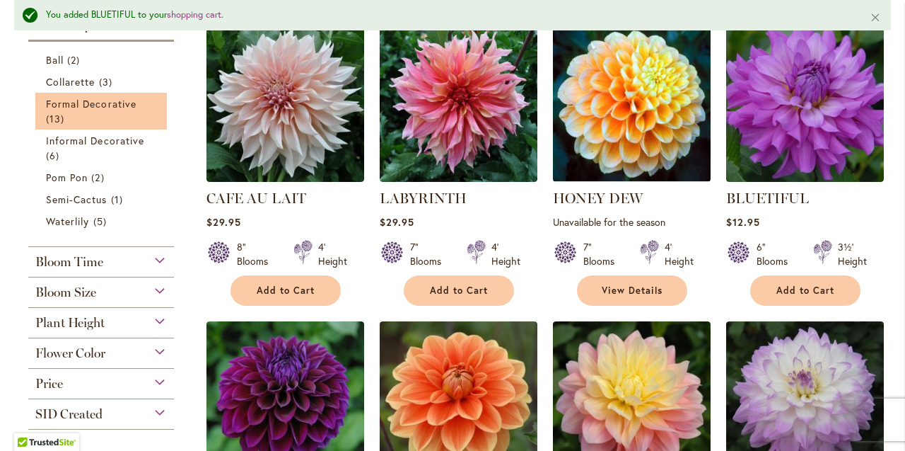
scroll to position [289, 0]
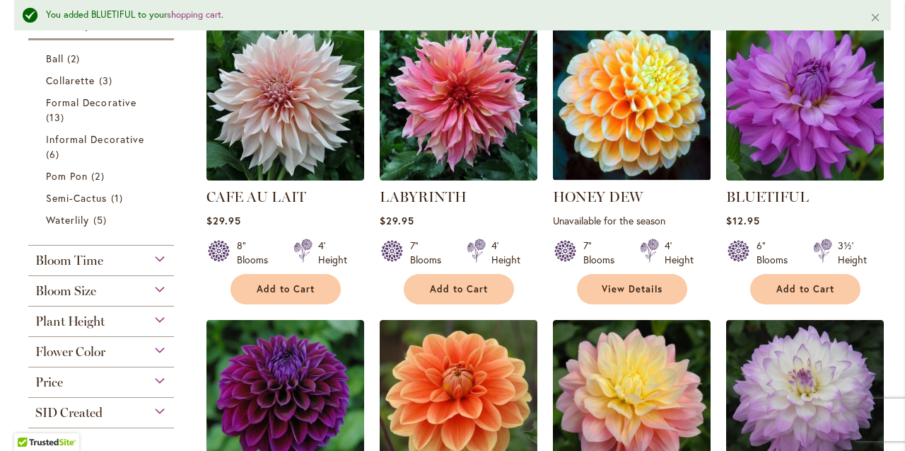
click at [161, 260] on div "Bloom Time" at bounding box center [101, 256] width 146 height 23
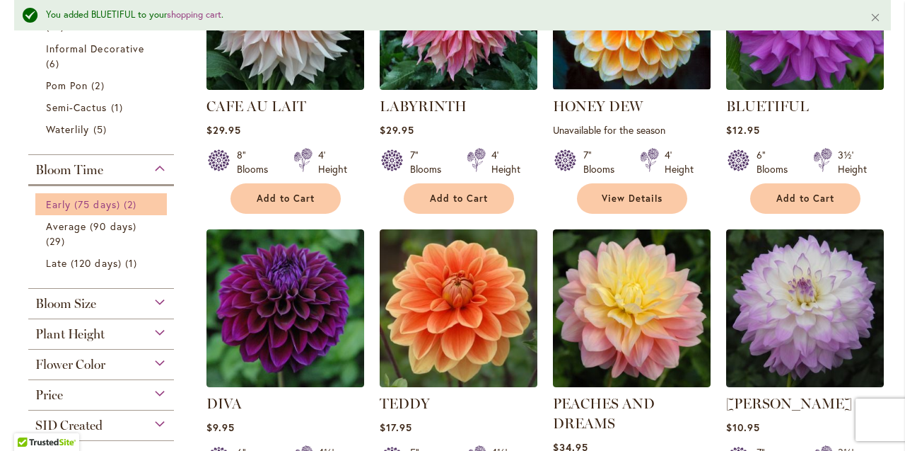
scroll to position [393, 0]
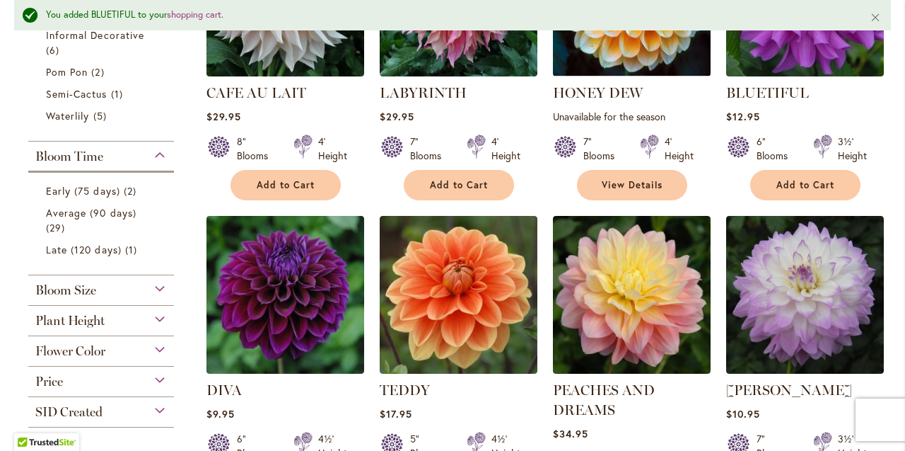
click at [159, 289] on div "Bloom Size" at bounding box center [101, 286] width 146 height 23
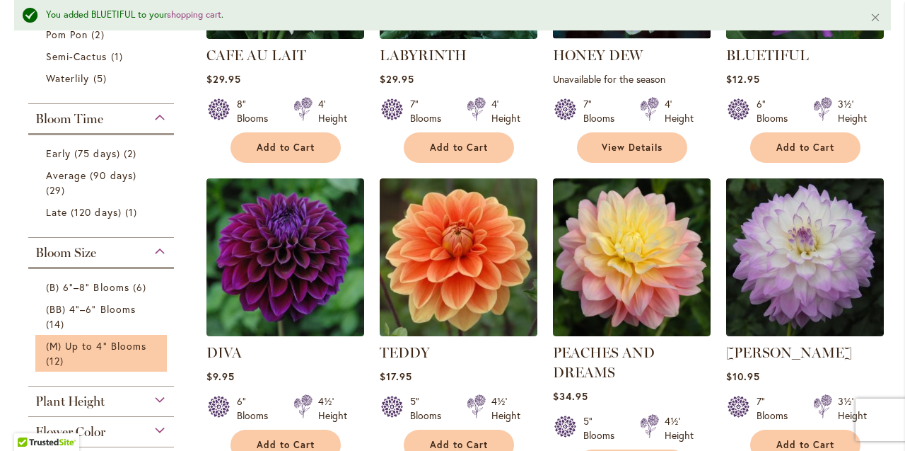
scroll to position [434, 0]
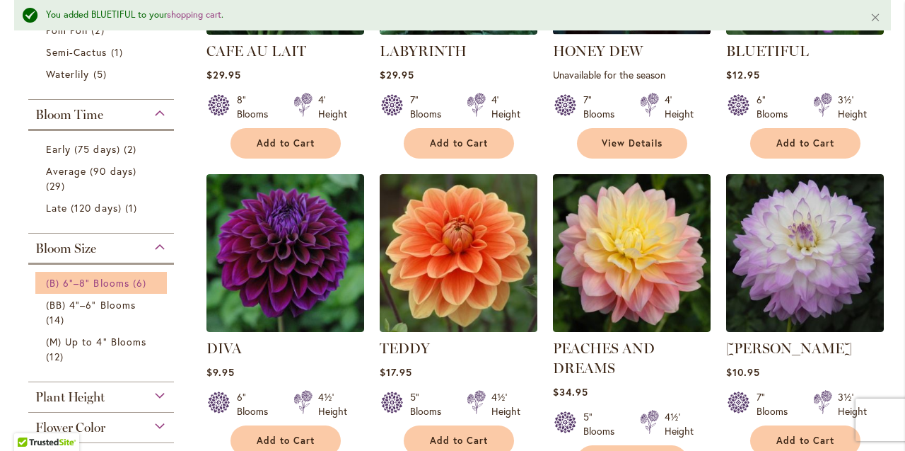
click at [159, 281] on link "(B) 6"–8" Blooms 6 items" at bounding box center [103, 282] width 114 height 15
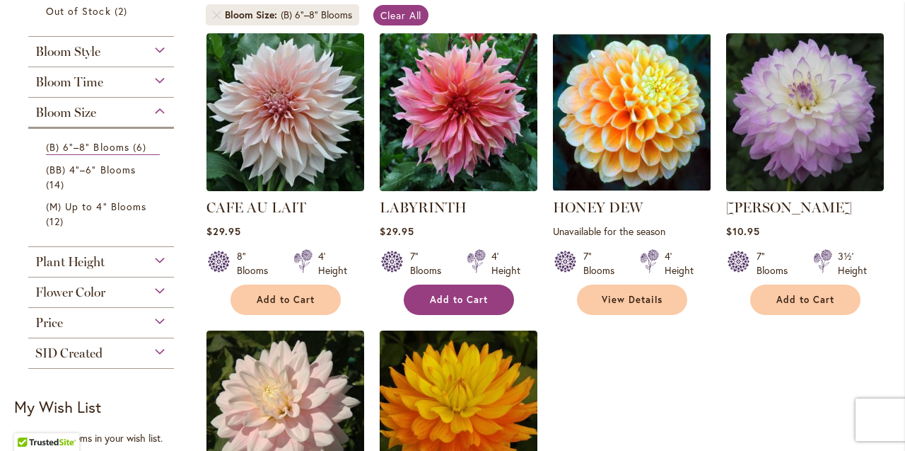
scroll to position [282, 0]
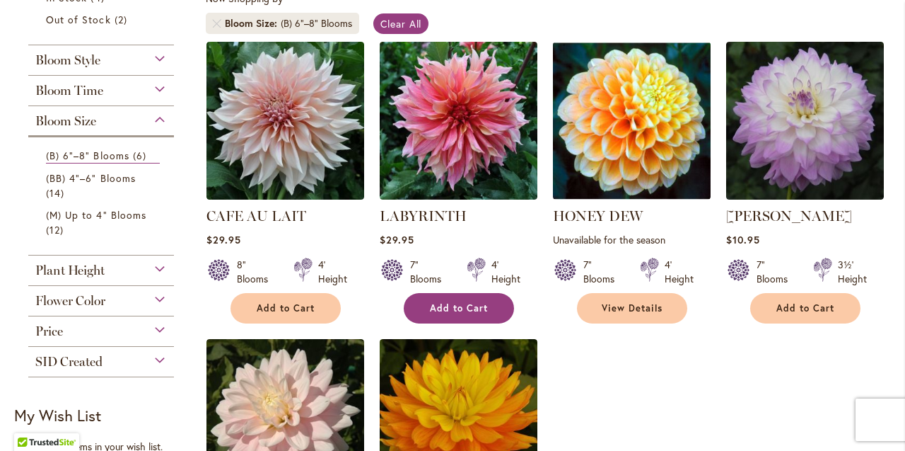
click at [460, 306] on span "Add to Cart" at bounding box center [459, 308] width 58 height 12
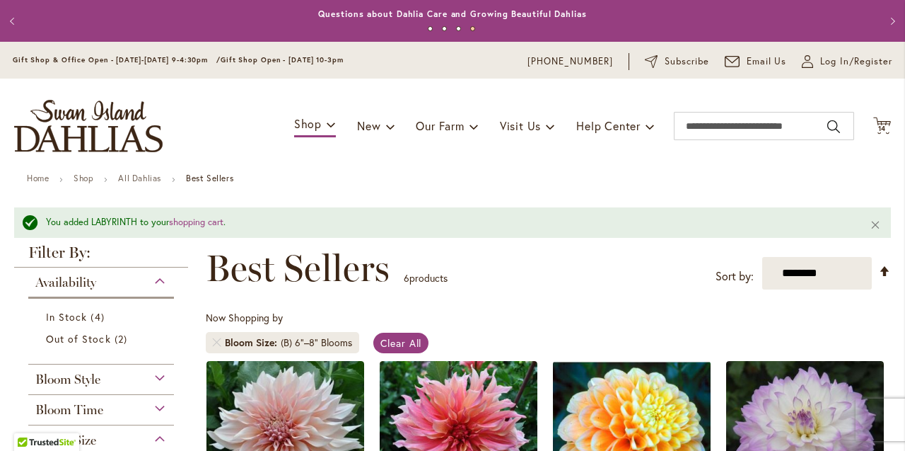
scroll to position [0, 0]
click at [389, 127] on span at bounding box center [390, 126] width 9 height 23
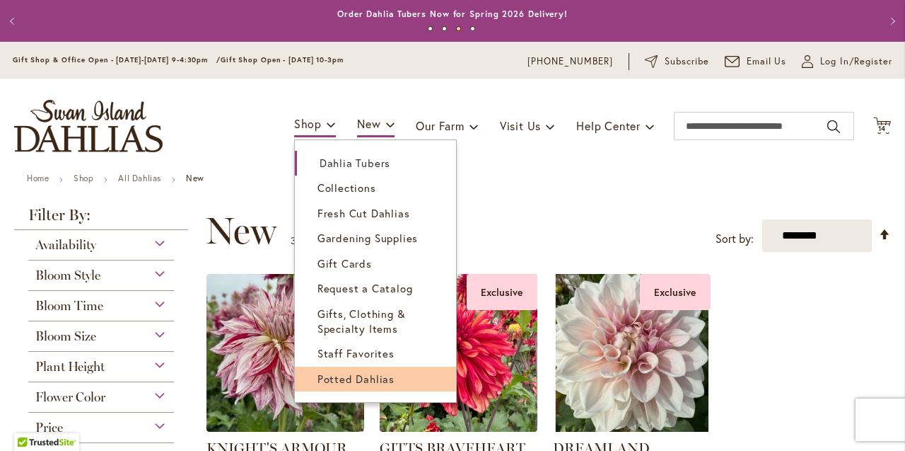
click at [346, 371] on span "Potted Dahlias" at bounding box center [356, 378] width 77 height 14
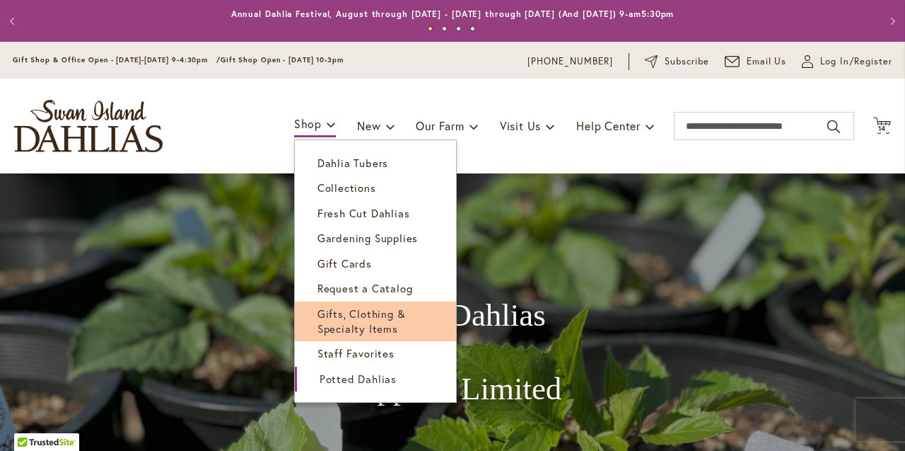
click at [342, 307] on span "Gifts, Clothing & Specialty Items" at bounding box center [362, 320] width 88 height 29
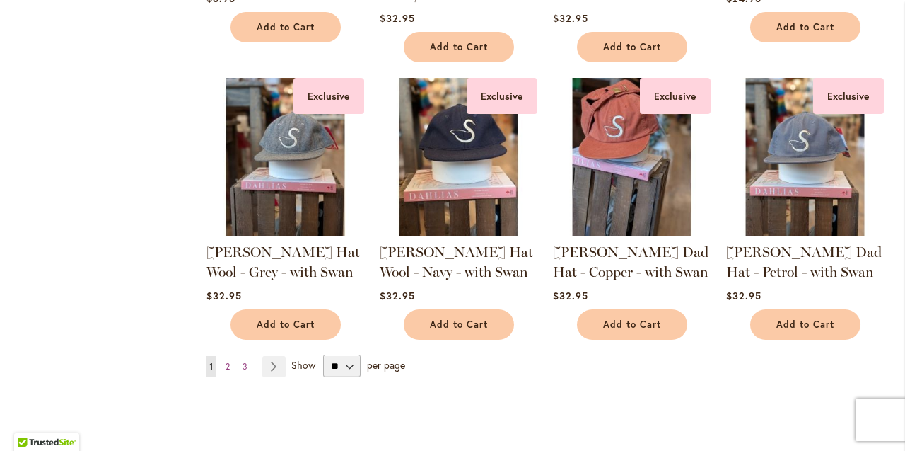
scroll to position [1121, 0]
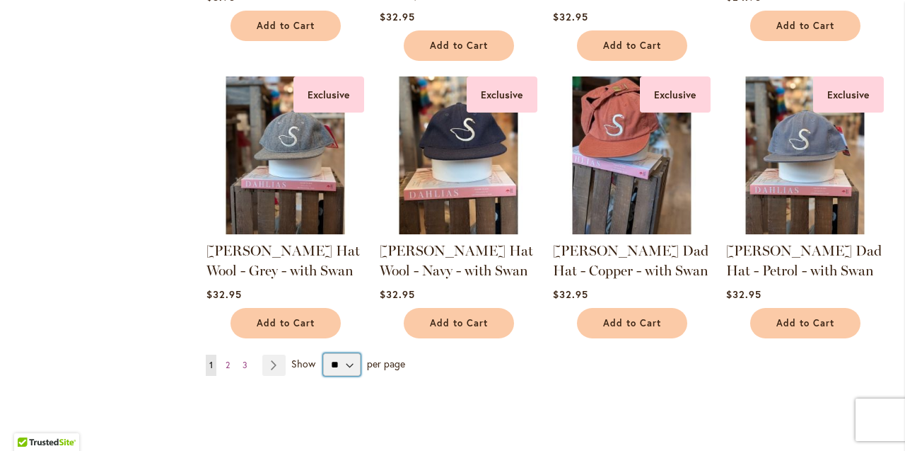
select select "**"
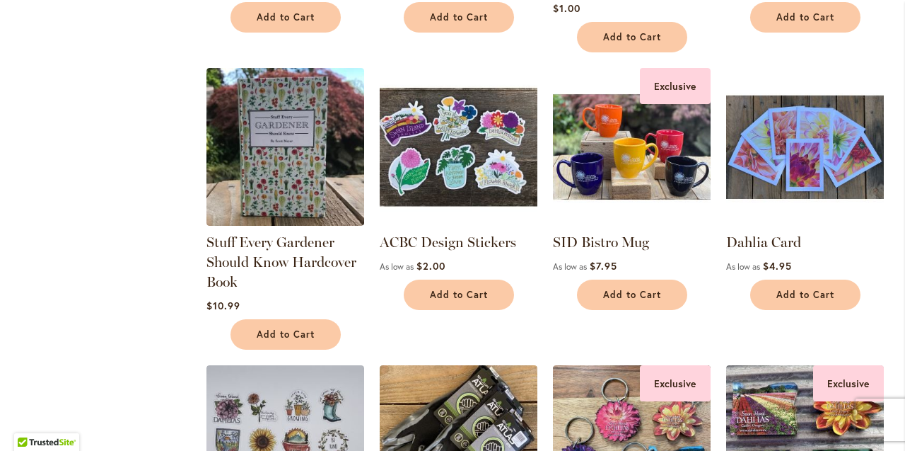
scroll to position [1701, 0]
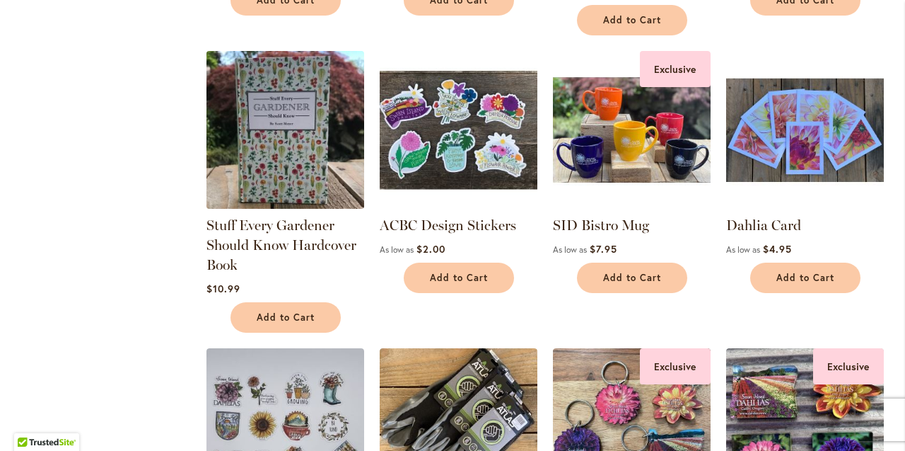
click at [285, 147] on img at bounding box center [285, 130] width 166 height 166
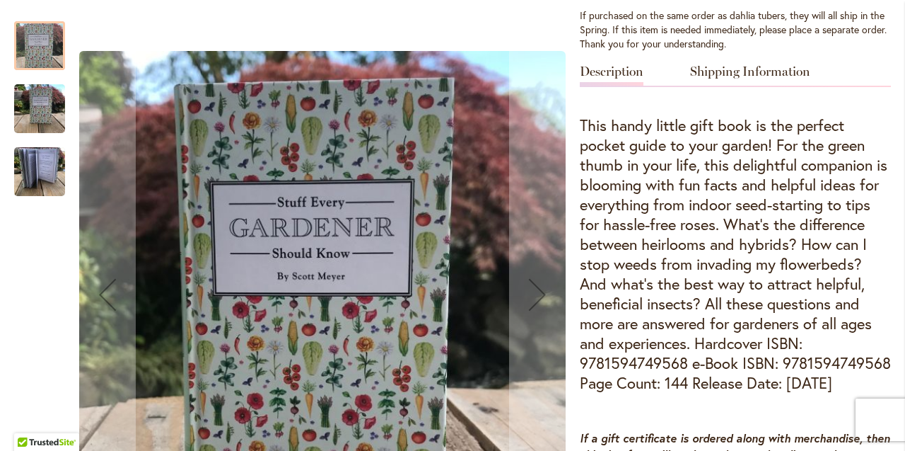
scroll to position [639, 0]
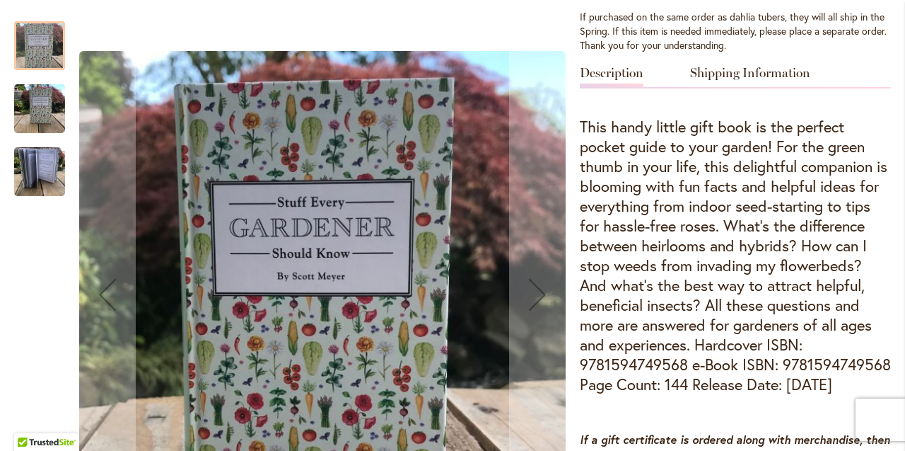
click at [45, 108] on img "Stuff Every Gardener Should Know Hardcover Book" at bounding box center [39, 109] width 51 height 68
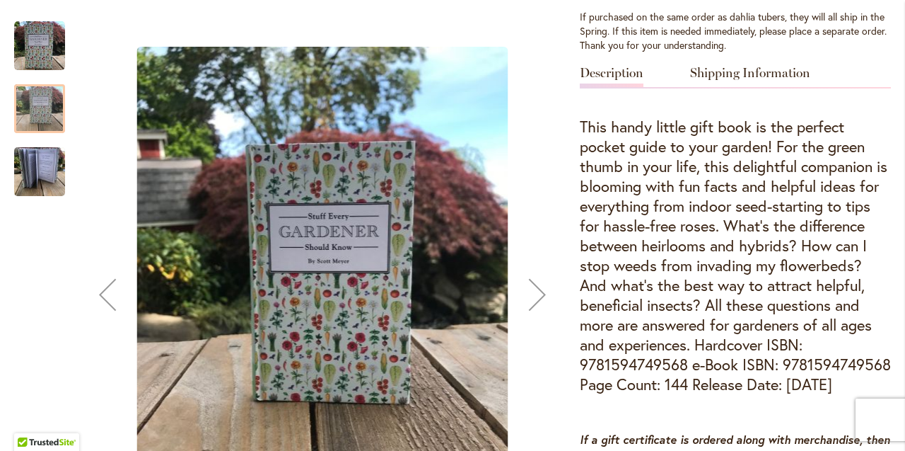
click at [46, 165] on img "Stuff Every Gardener Should Know Hardcover Book" at bounding box center [39, 172] width 51 height 68
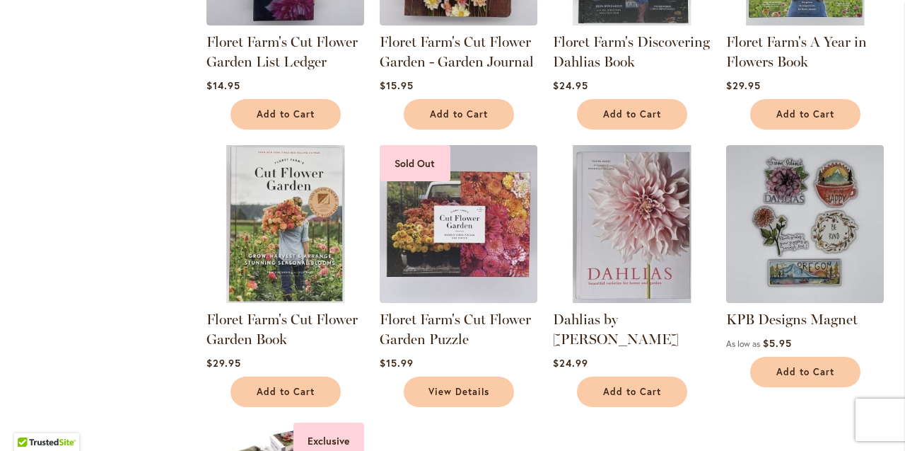
scroll to position [2733, 0]
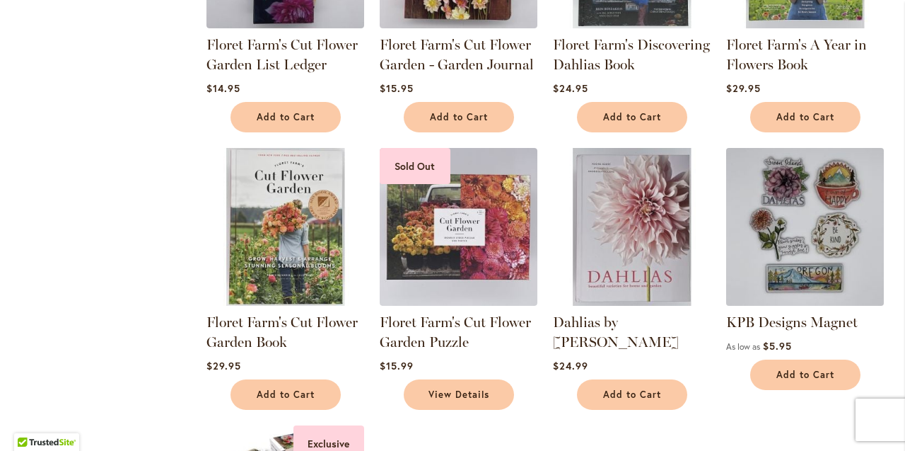
click at [791, 199] on img at bounding box center [805, 227] width 166 height 166
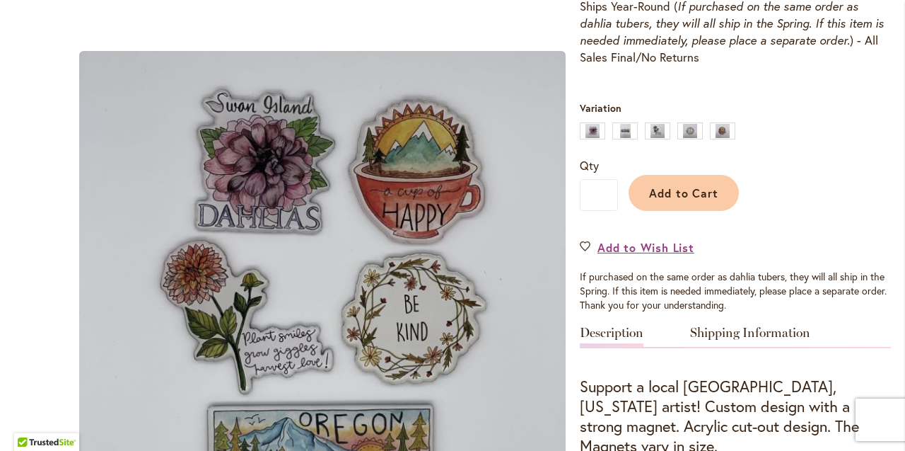
scroll to position [366, 0]
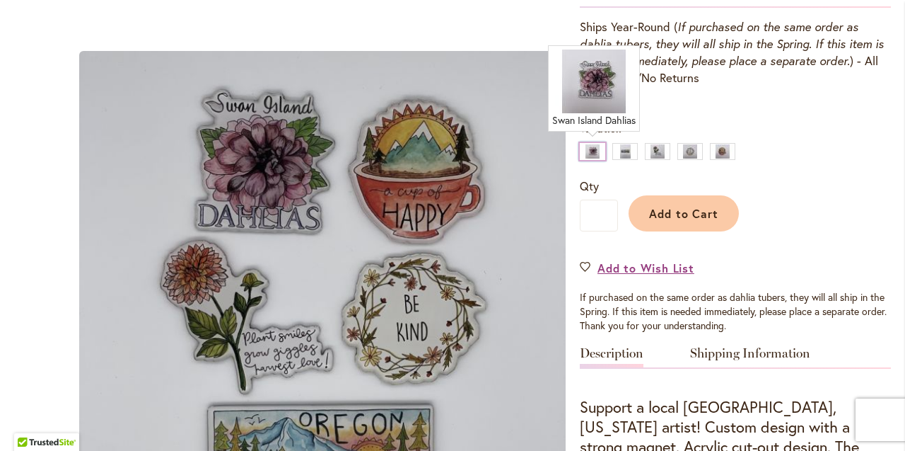
click at [598, 148] on div "Swan Island Dahlias" at bounding box center [592, 151] width 25 height 17
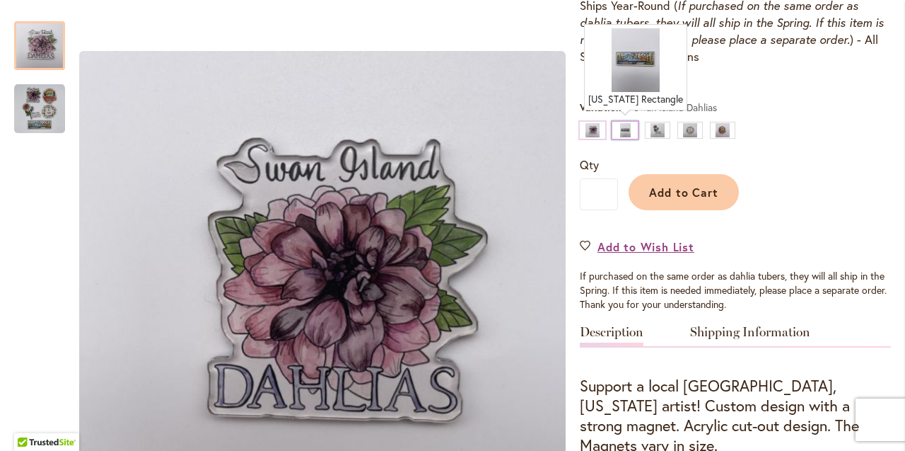
click at [623, 133] on div "[US_STATE] Rectangle" at bounding box center [625, 130] width 25 height 17
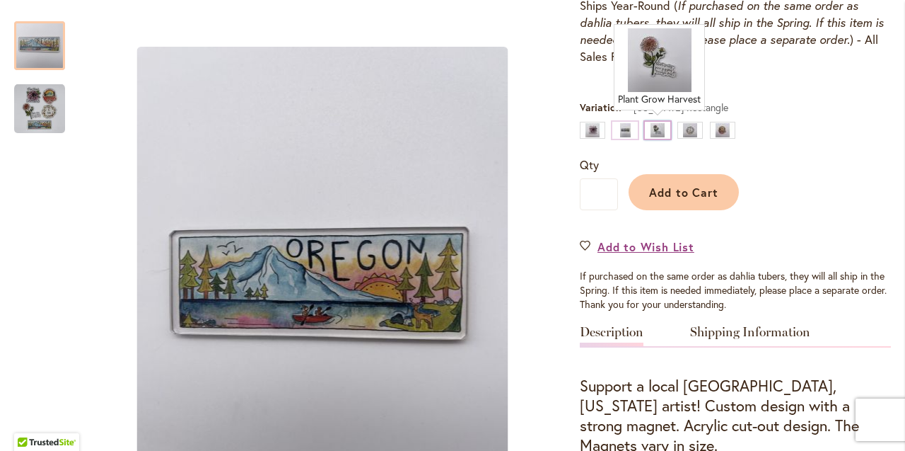
click at [657, 123] on div "Plant Grow Harvest" at bounding box center [657, 130] width 25 height 17
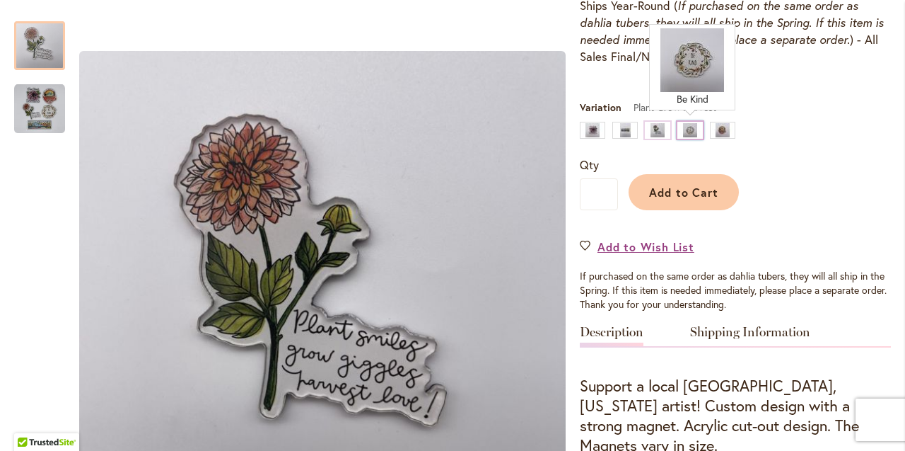
click at [685, 125] on div "Be Kind" at bounding box center [690, 130] width 25 height 17
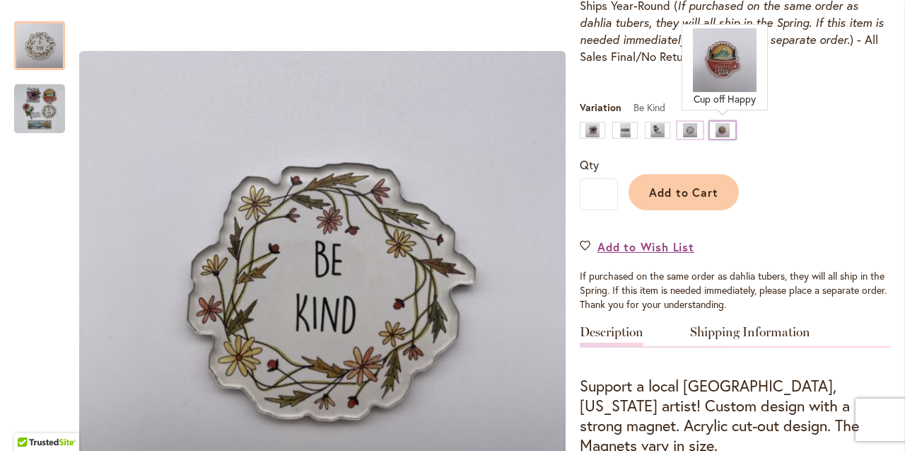
click at [721, 127] on div "Cup off Happy" at bounding box center [722, 130] width 25 height 17
type input "****"
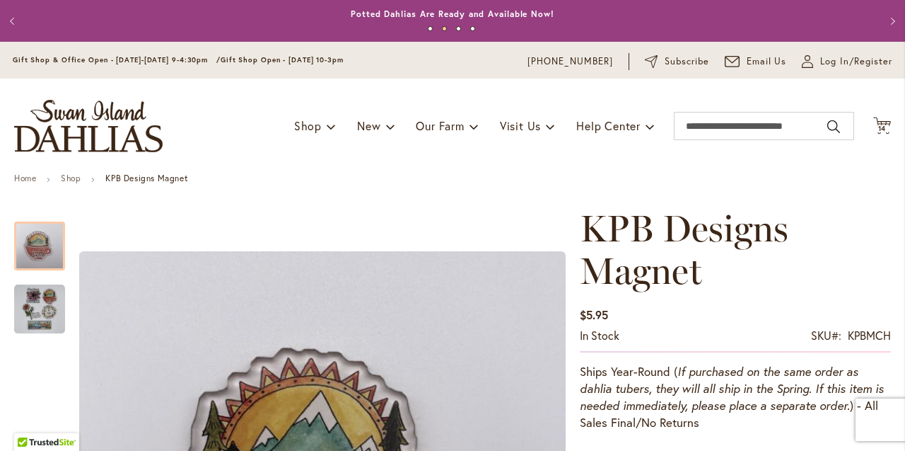
scroll to position [0, 0]
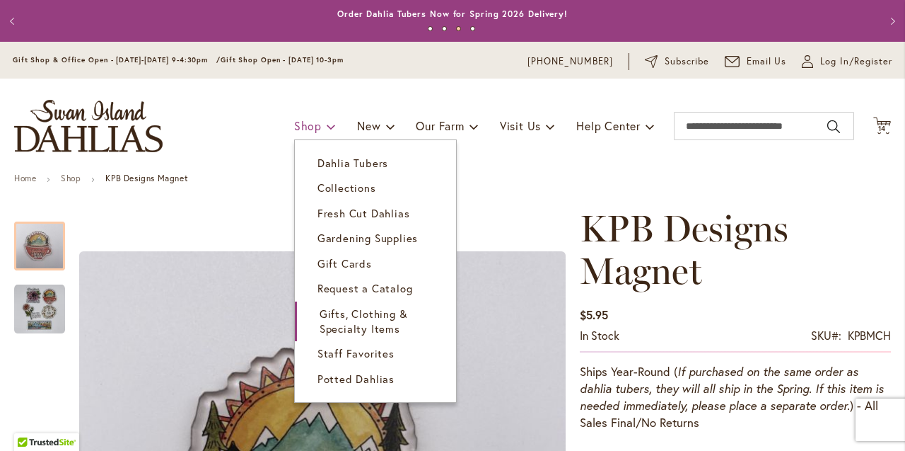
click at [327, 128] on span at bounding box center [331, 126] width 9 height 23
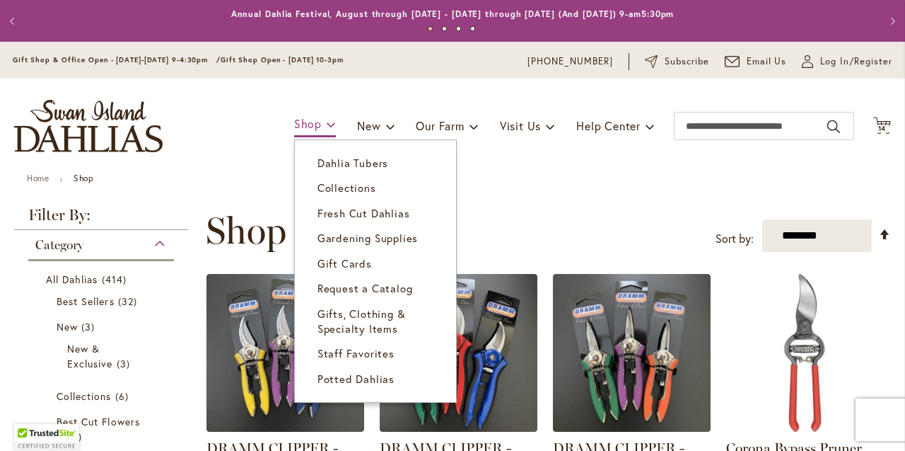
click at [327, 124] on span at bounding box center [331, 123] width 9 height 23
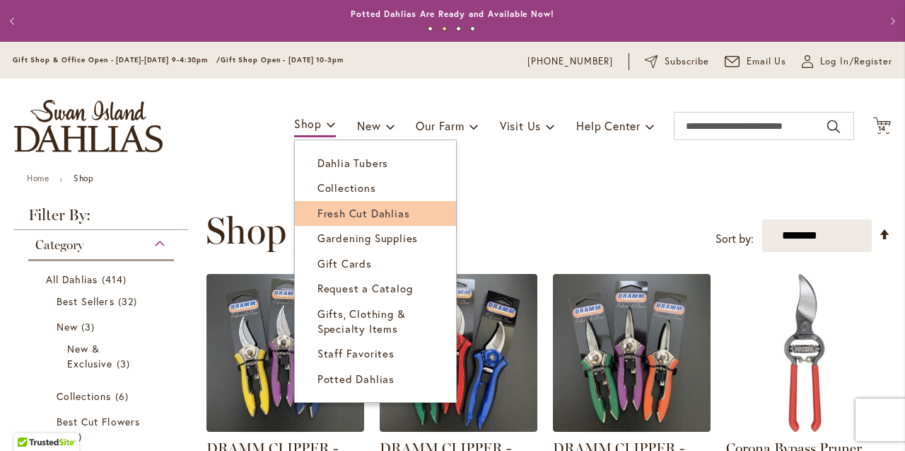
click at [344, 207] on span "Fresh Cut Dahlias" at bounding box center [364, 213] width 93 height 14
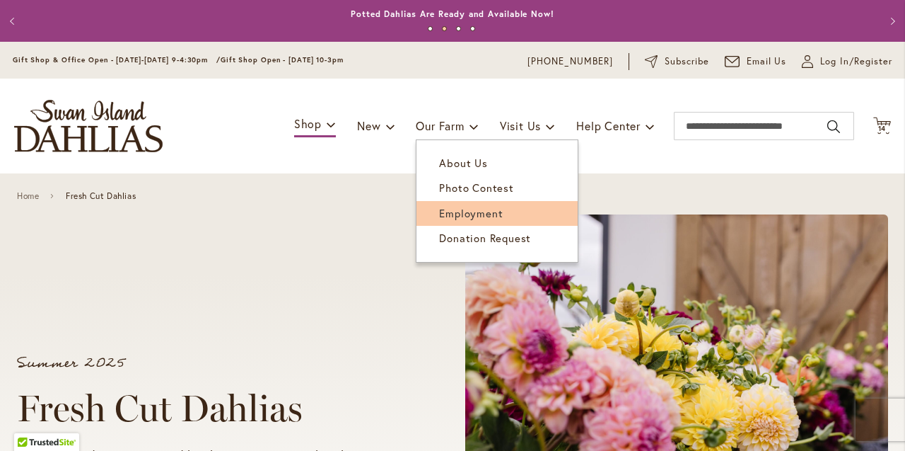
click at [472, 209] on span "Employment" at bounding box center [471, 213] width 64 height 14
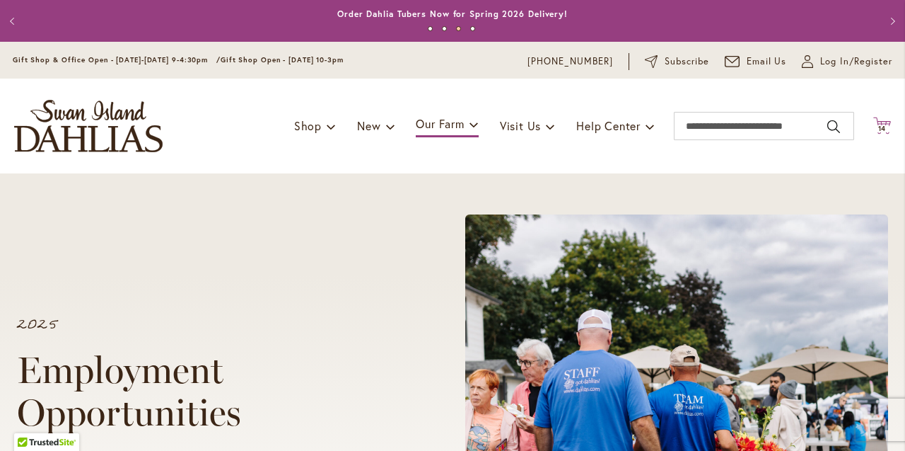
click at [883, 124] on icon "Cart .cls-1 { fill: #231f20; }" at bounding box center [883, 126] width 18 height 18
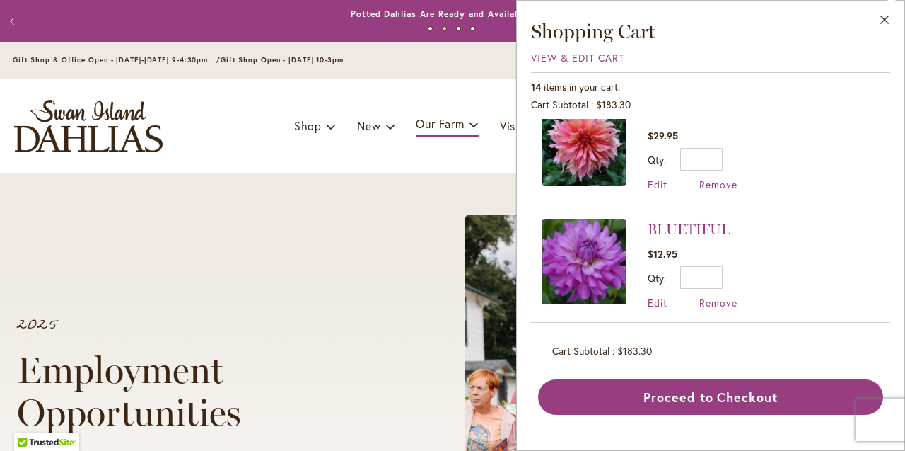
scroll to position [28, 0]
click at [697, 227] on link "BLUETIFUL" at bounding box center [689, 229] width 83 height 17
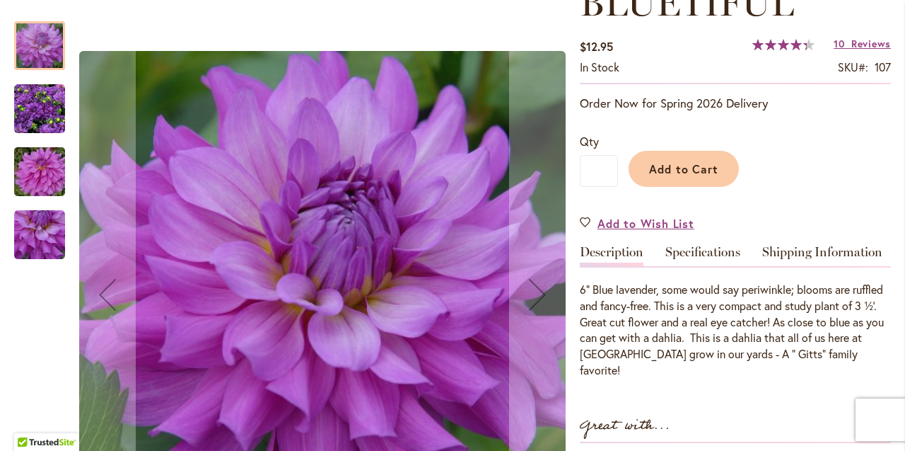
scroll to position [223, 0]
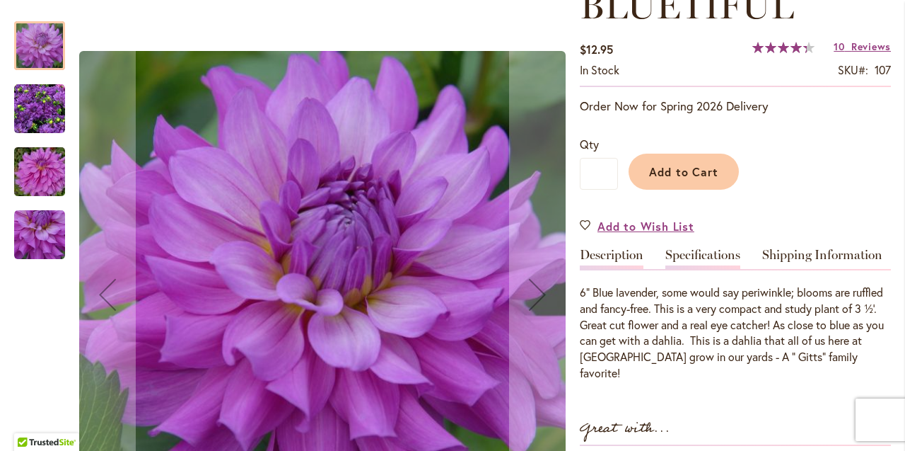
click at [701, 252] on link "Specifications" at bounding box center [703, 258] width 75 height 21
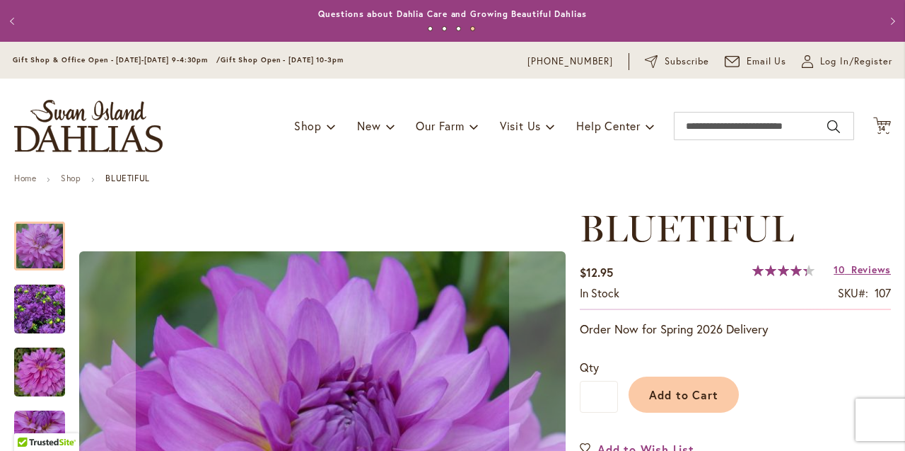
scroll to position [0, 0]
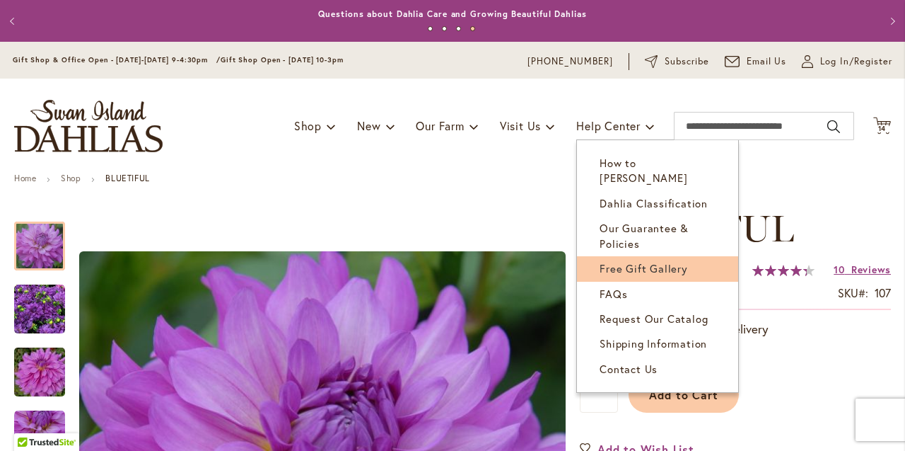
click at [640, 261] on span "Free Gift Gallery" at bounding box center [644, 268] width 88 height 14
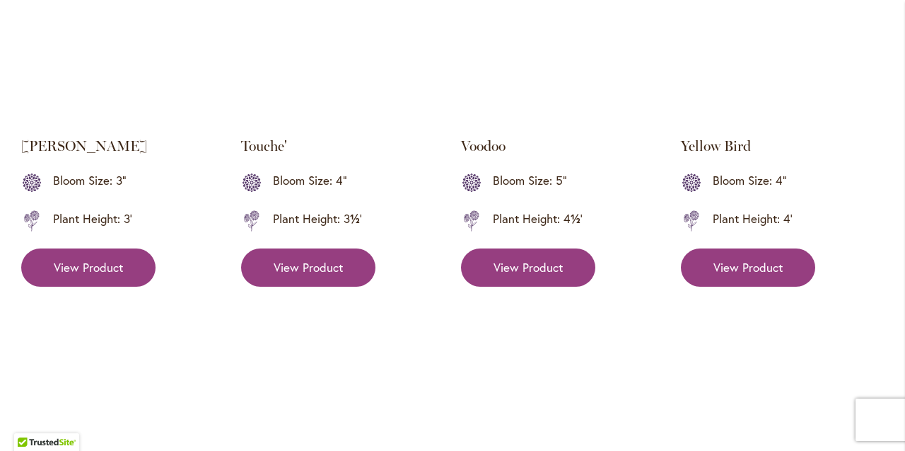
scroll to position [1937, 0]
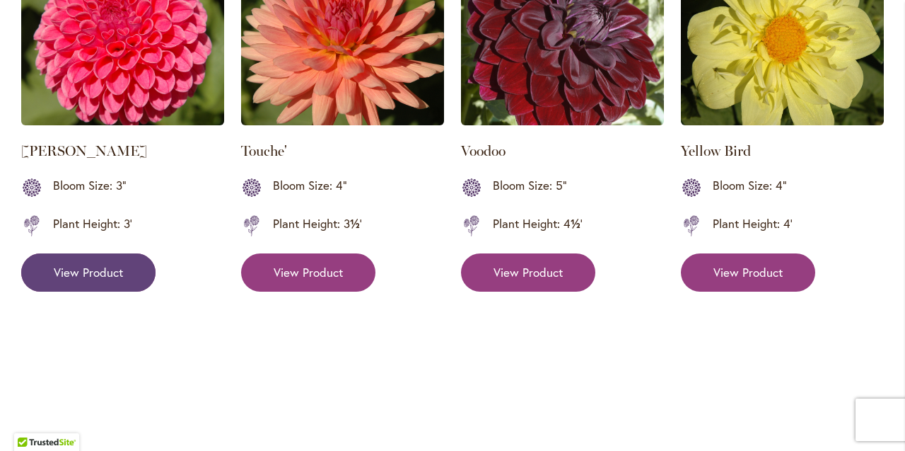
click at [117, 276] on span "View Product" at bounding box center [88, 272] width 69 height 17
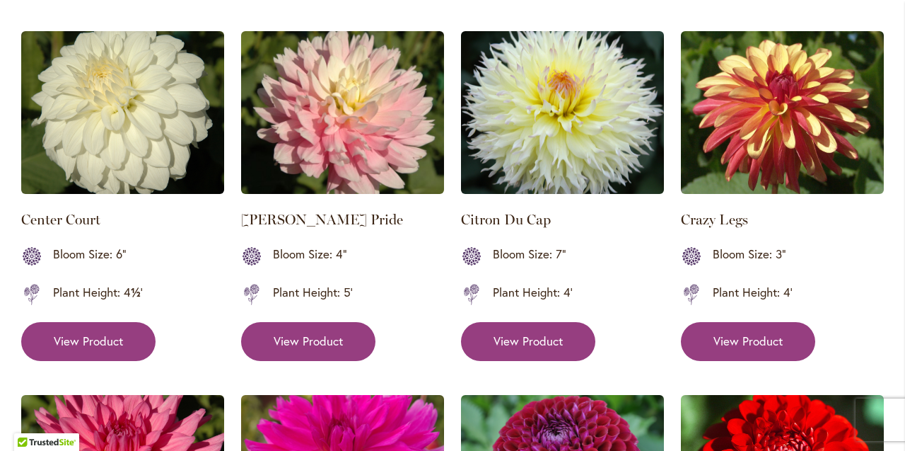
scroll to position [795, 0]
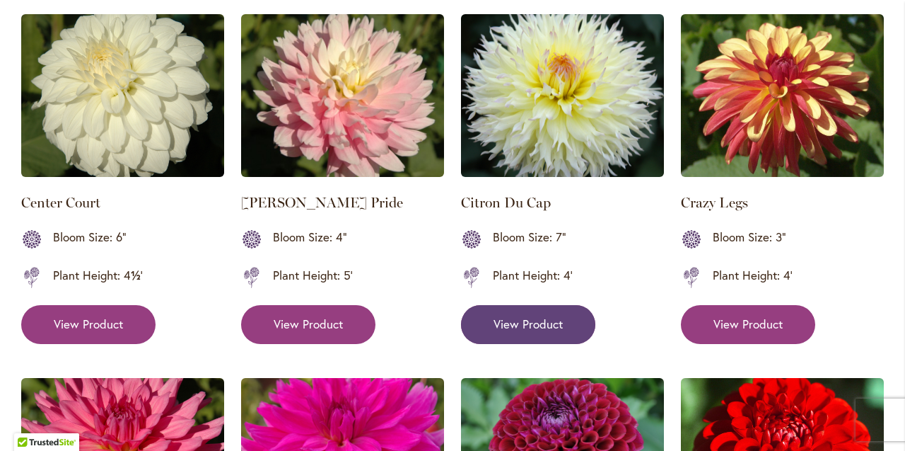
click at [525, 324] on span "View Product" at bounding box center [528, 323] width 69 height 17
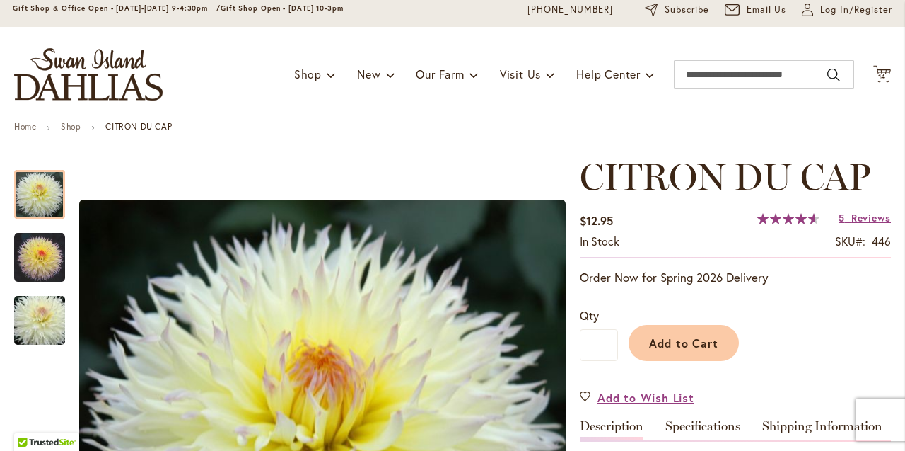
scroll to position [50, 0]
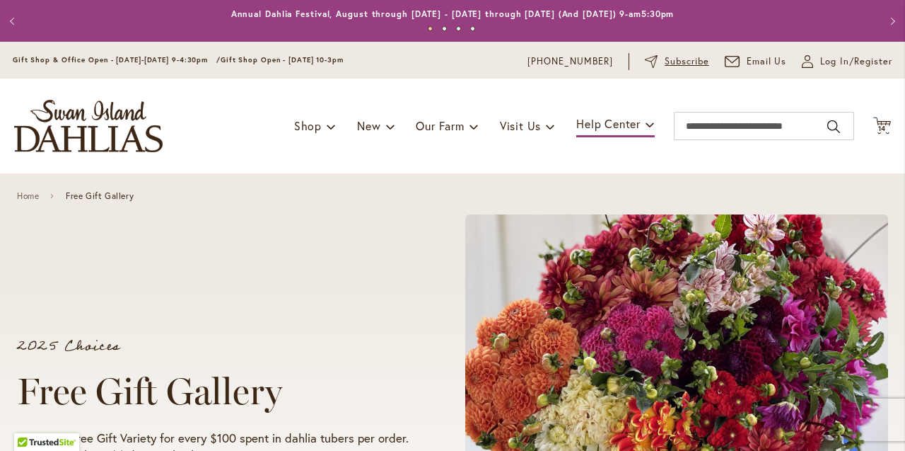
click at [676, 62] on span "Subscribe" at bounding box center [687, 61] width 45 height 14
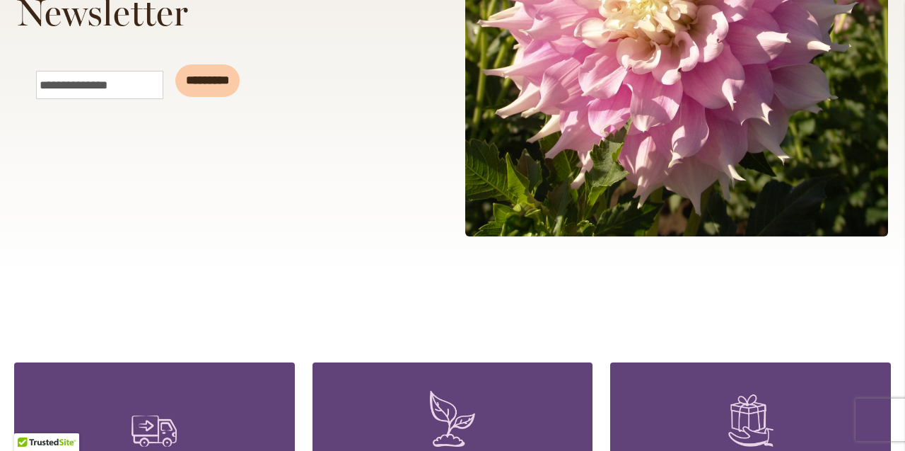
scroll to position [418, 0]
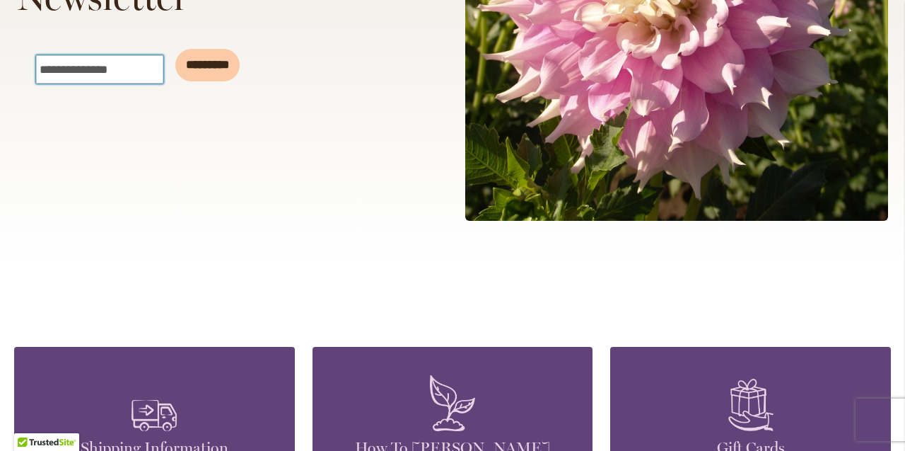
click at [67, 70] on input "Email" at bounding box center [99, 69] width 127 height 28
type input "*"
type input "**********"
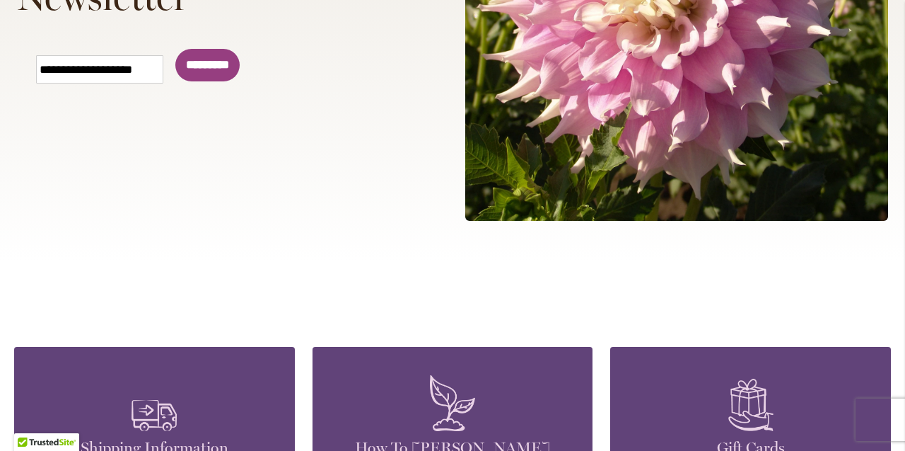
click at [219, 64] on input "*********" at bounding box center [207, 65] width 64 height 33
